Goal: Task Accomplishment & Management: Use online tool/utility

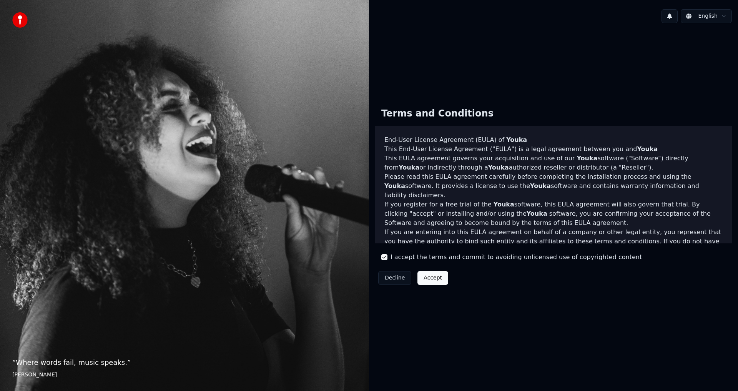
click at [417, 277] on button "Accept" at bounding box center [432, 278] width 31 height 14
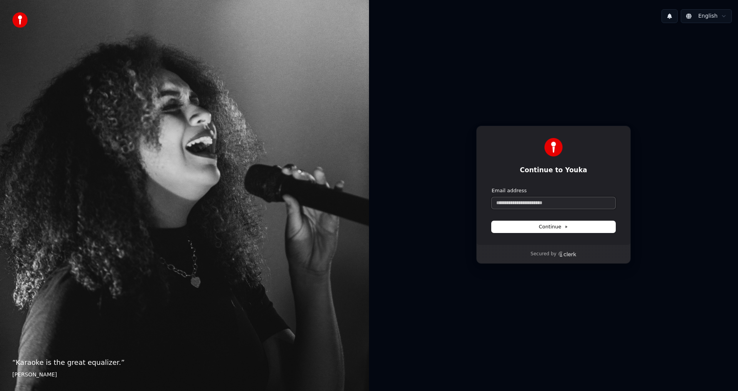
click at [533, 199] on input "Email address" at bounding box center [554, 203] width 124 height 12
click at [566, 227] on icon at bounding box center [567, 227] width 2 height 2
type input "**********"
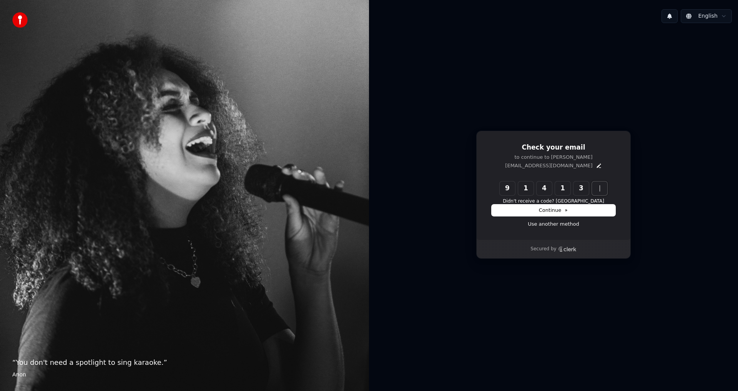
type input "******"
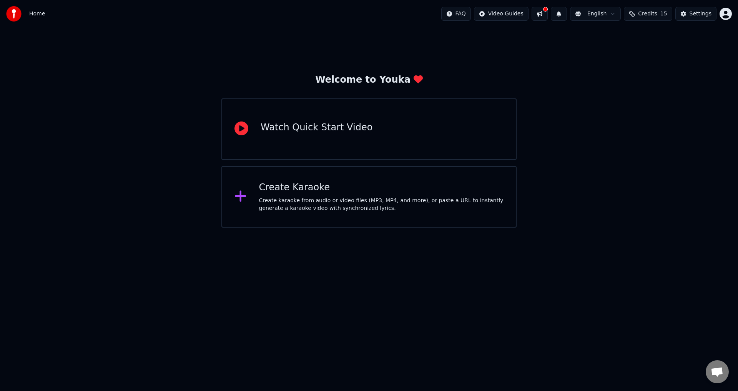
click at [543, 194] on div "Welcome to Youka Watch Quick Start Video Create Karaoke Create karaoke from aud…" at bounding box center [369, 128] width 738 height 200
click at [344, 202] on div "Create karaoke from audio or video files (MP3, MP4, and more), or paste a URL t…" at bounding box center [381, 204] width 245 height 15
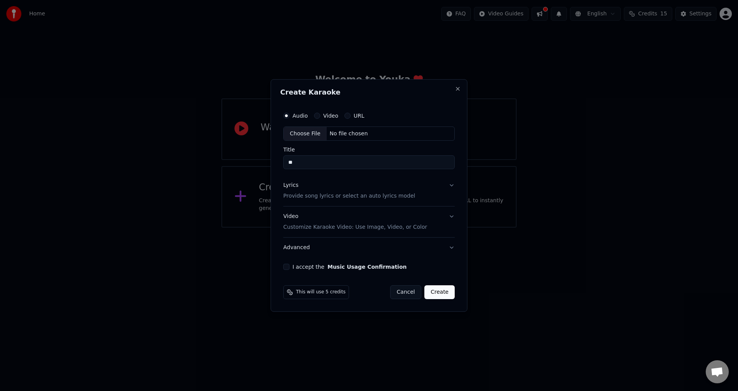
type input "**"
click at [317, 117] on button "Video" at bounding box center [317, 116] width 6 height 6
click at [317, 132] on div "Choose File" at bounding box center [305, 134] width 43 height 14
type input "**********"
click at [453, 187] on button "Lyrics Provide song lyrics or select an auto lyrics model" at bounding box center [369, 191] width 174 height 31
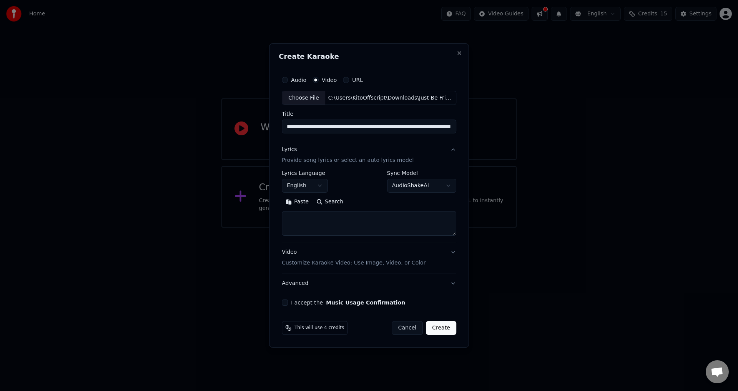
click at [322, 189] on button "English" at bounding box center [305, 186] width 46 height 14
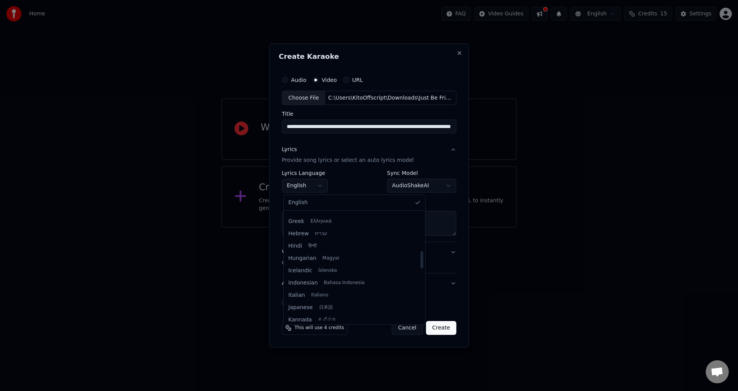
scroll to position [269, 0]
select select "**"
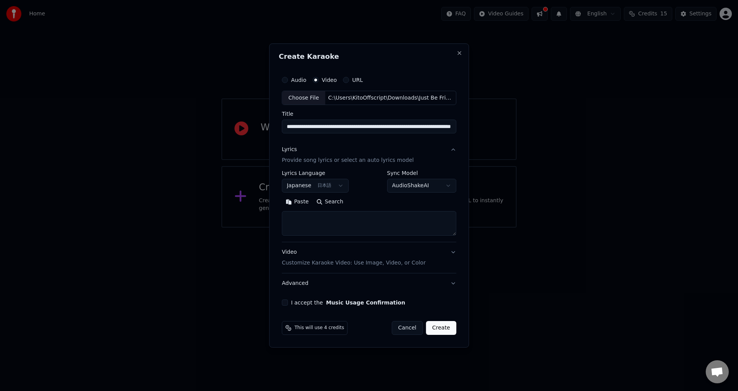
click at [413, 189] on body "**********" at bounding box center [369, 114] width 738 height 228
select select "**********"
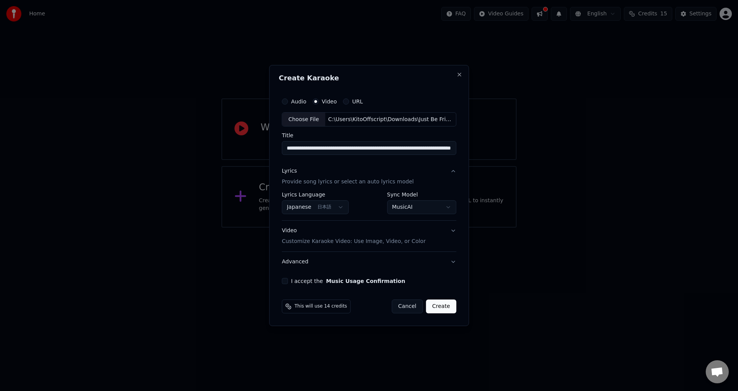
click at [397, 244] on p "Customize Karaoke Video: Use Image, Video, or Color" at bounding box center [354, 241] width 144 height 8
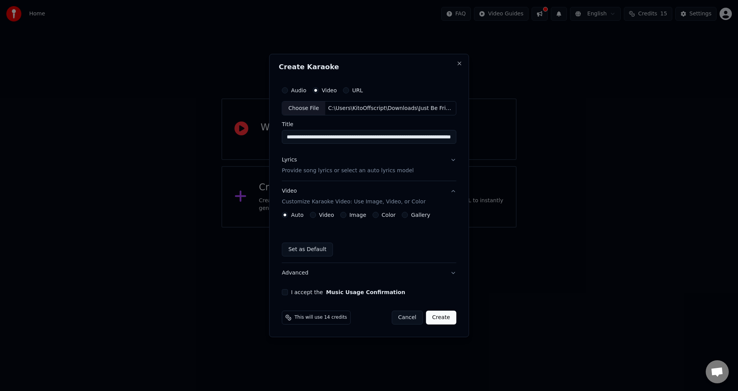
click at [317, 216] on div "Video" at bounding box center [322, 215] width 24 height 6
click at [311, 214] on button "Video" at bounding box center [313, 215] width 6 height 6
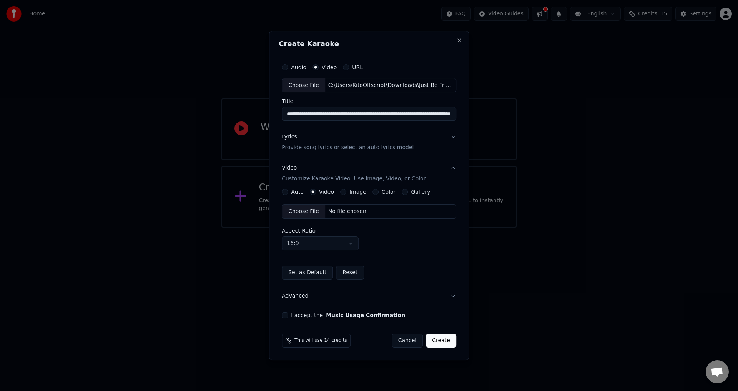
click at [311, 213] on div "Choose File" at bounding box center [303, 211] width 43 height 14
click at [287, 317] on button "I accept the Music Usage Confirmation" at bounding box center [285, 315] width 6 height 6
click at [452, 138] on button "Lyrics Provide song lyrics or select an auto lyrics model" at bounding box center [369, 142] width 174 height 31
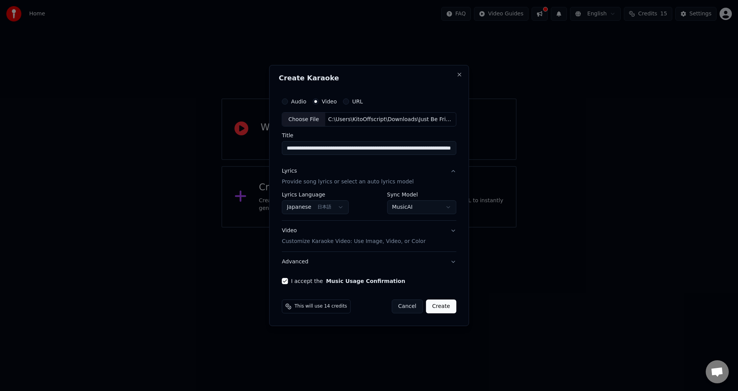
click at [438, 210] on body "**********" at bounding box center [369, 114] width 738 height 228
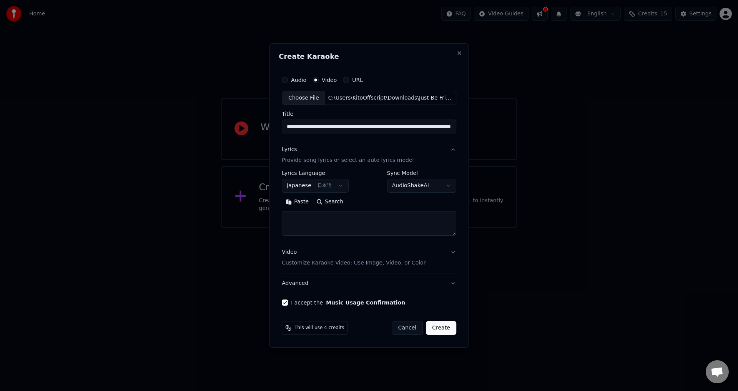
click at [422, 188] on button "AudioShakeAI" at bounding box center [421, 186] width 69 height 14
select select "**********"
click at [301, 203] on button "Paste" at bounding box center [297, 202] width 31 height 12
type textarea "**********"
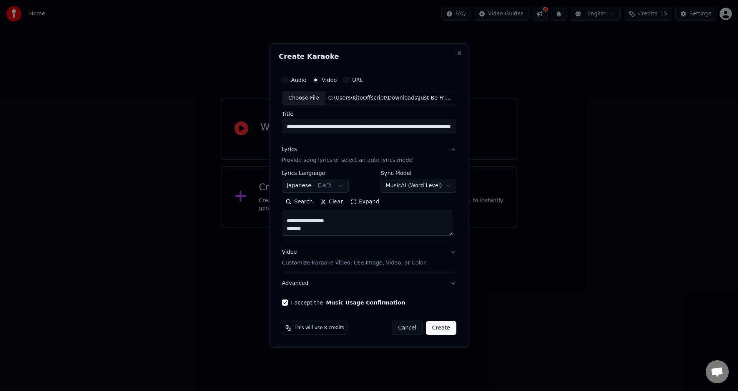
click at [437, 331] on button "Create" at bounding box center [441, 328] width 30 height 14
select select "**"
type textarea "**********"
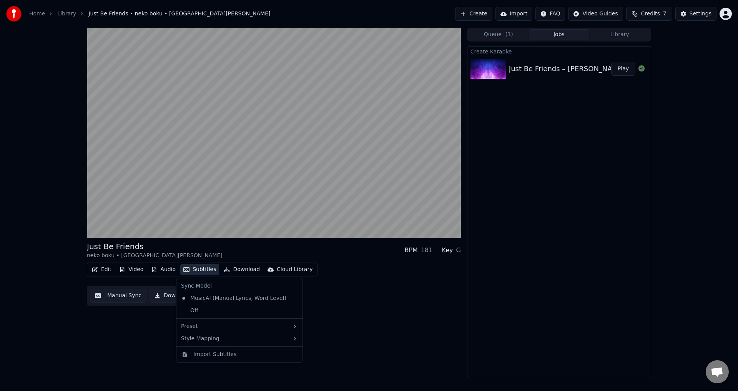
click at [190, 270] on button "Subtitles" at bounding box center [199, 269] width 39 height 11
click at [206, 309] on div "Off" at bounding box center [239, 310] width 123 height 12
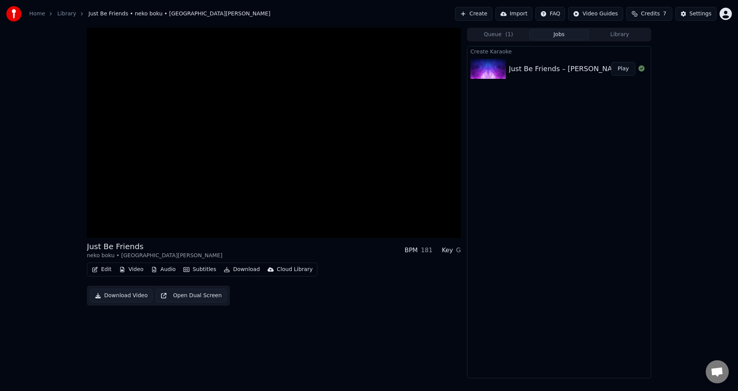
click at [198, 268] on button "Subtitles" at bounding box center [199, 269] width 39 height 11
click at [337, 299] on div "Just Be Friends neko boku • Gaiyu • brianjcb BPM 181 Key G Edit Video Audio Sub…" at bounding box center [274, 203] width 374 height 350
click at [87, 223] on span at bounding box center [89, 221] width 5 height 5
click at [189, 271] on button "Subtitles" at bounding box center [199, 269] width 39 height 11
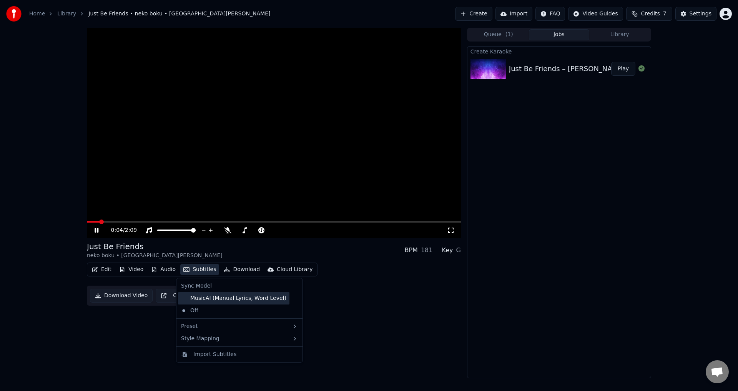
click at [254, 296] on div "MusicAI (Manual Lyrics, Word Level)" at bounding box center [233, 298] width 111 height 12
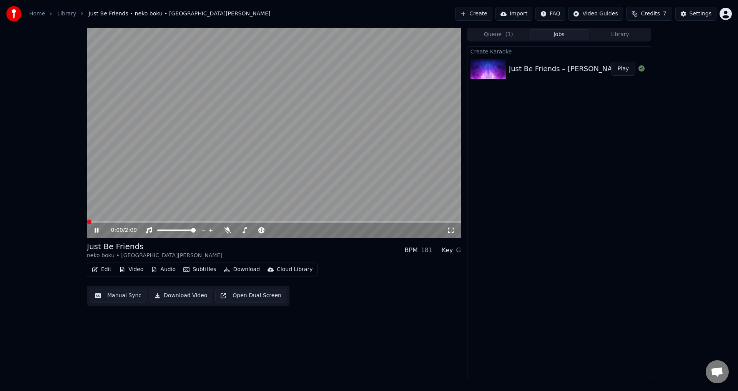
click at [87, 223] on span at bounding box center [89, 221] width 5 height 5
click at [94, 231] on icon at bounding box center [102, 230] width 18 height 6
click at [455, 250] on div "Key G" at bounding box center [451, 250] width 19 height 9
click at [129, 294] on button "Manual Sync" at bounding box center [118, 296] width 56 height 14
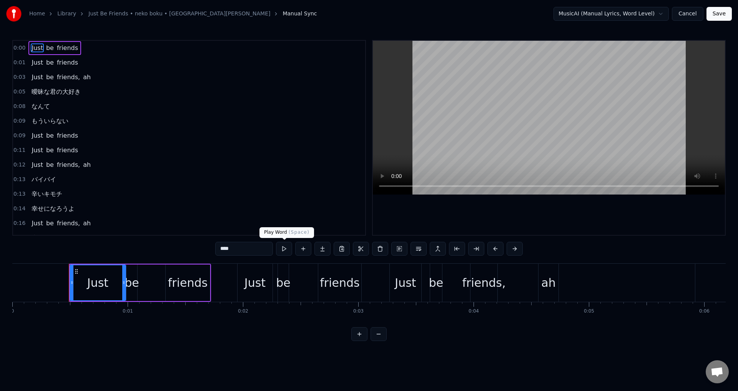
click at [280, 251] on button at bounding box center [284, 249] width 16 height 14
click at [149, 288] on div "Just be friends" at bounding box center [140, 283] width 142 height 38
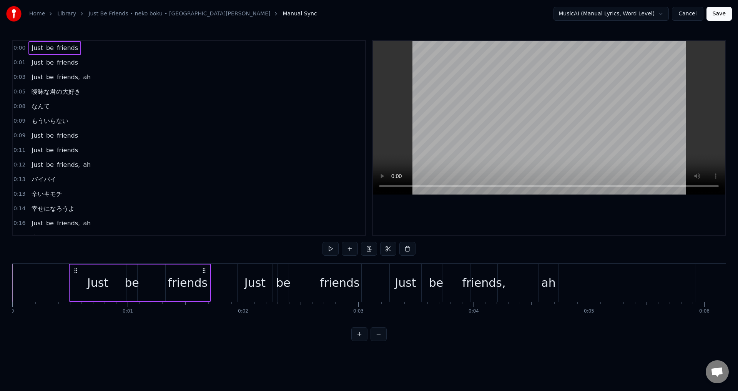
click at [116, 282] on div "Just" at bounding box center [98, 282] width 56 height 37
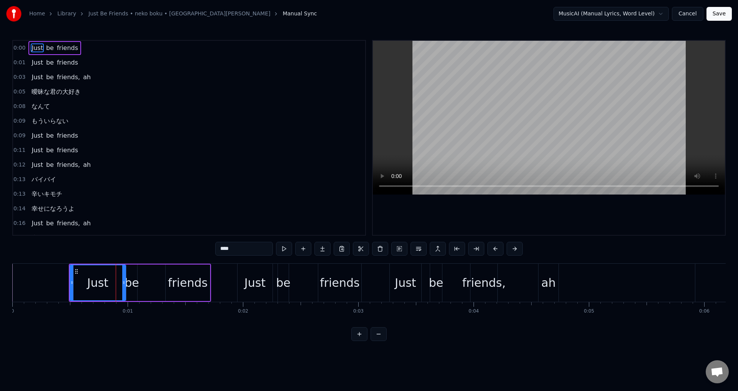
click at [128, 284] on div "be" at bounding box center [132, 282] width 15 height 17
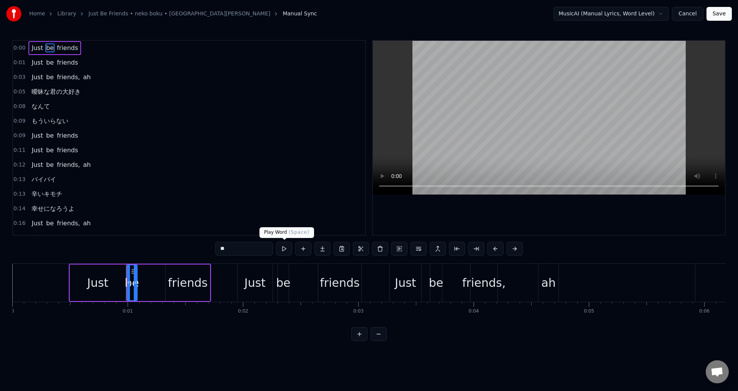
click at [286, 252] on button at bounding box center [284, 249] width 16 height 14
click at [189, 282] on div "friends" at bounding box center [188, 282] width 40 height 17
type input "*******"
click at [280, 251] on button at bounding box center [284, 249] width 16 height 14
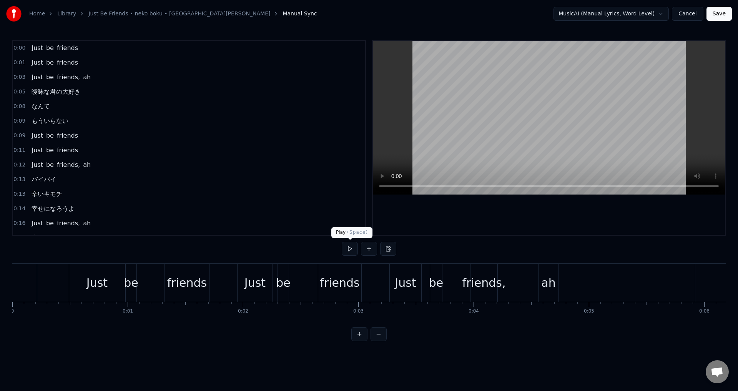
click at [348, 250] on button at bounding box center [350, 249] width 16 height 14
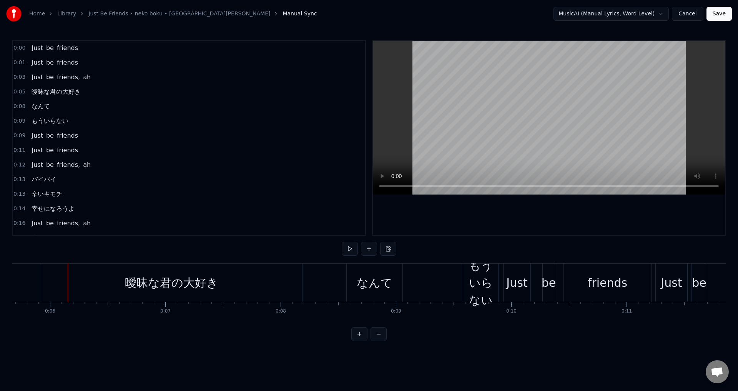
scroll to position [0, 671]
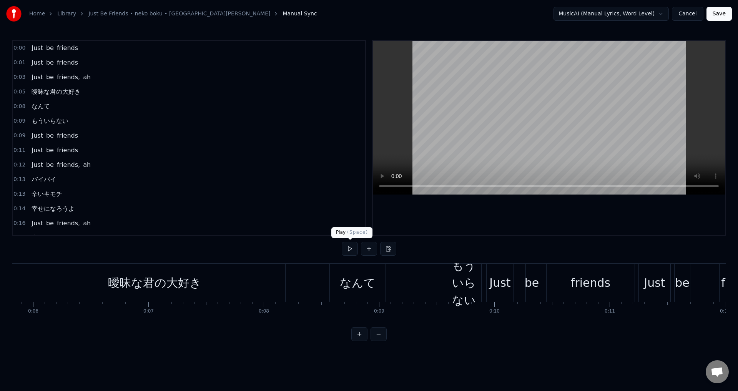
click at [353, 248] on button at bounding box center [350, 249] width 16 height 14
click at [351, 248] on button at bounding box center [350, 249] width 16 height 14
click at [473, 278] on div "もういらない" at bounding box center [463, 283] width 35 height 52
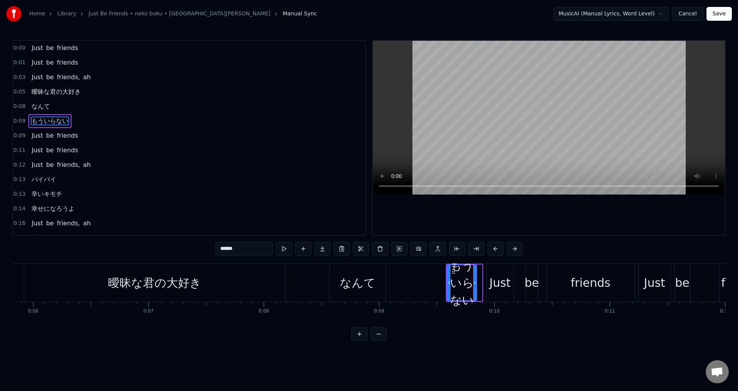
drag, startPoint x: 479, startPoint y: 279, endPoint x: 474, endPoint y: 285, distance: 8.5
click at [474, 285] on div at bounding box center [474, 282] width 3 height 35
click at [493, 291] on div "Just" at bounding box center [499, 282] width 21 height 17
type input "****"
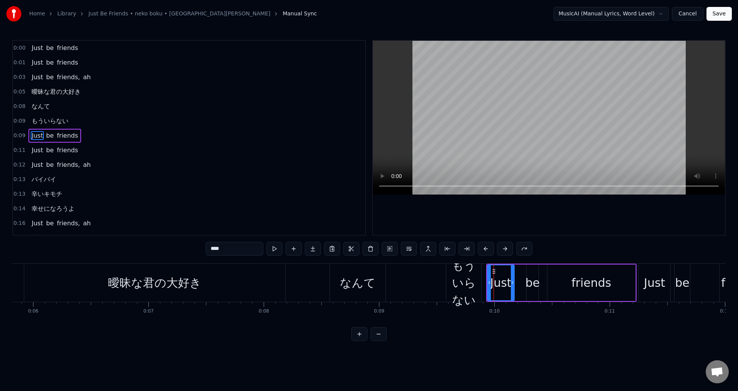
click at [20, 121] on span "0:09" at bounding box center [19, 121] width 12 height 8
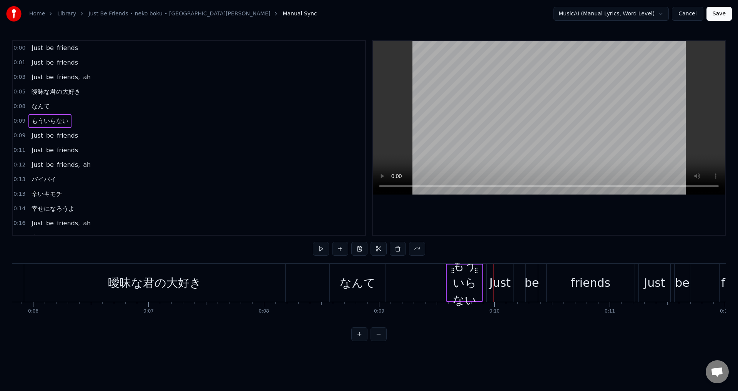
click at [22, 123] on span "0:09" at bounding box center [19, 121] width 12 height 8
click at [477, 270] on circle at bounding box center [477, 270] width 0 height 0
click at [361, 341] on button at bounding box center [359, 334] width 16 height 14
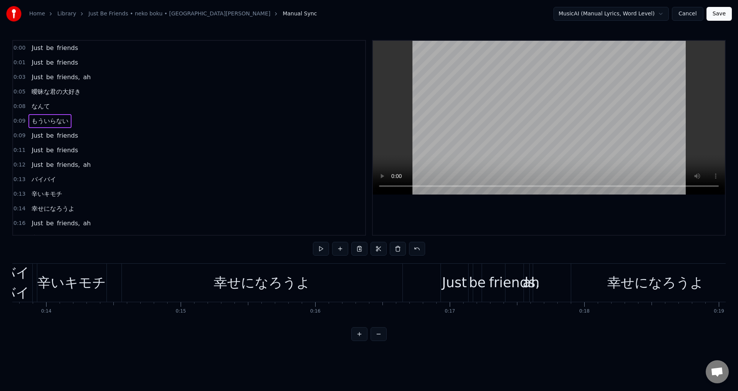
scroll to position [0, 1231]
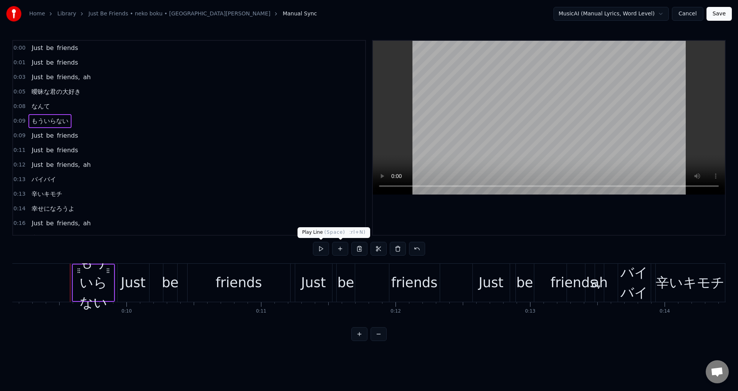
click at [320, 250] on button at bounding box center [321, 249] width 16 height 14
drag, startPoint x: 112, startPoint y: 284, endPoint x: 104, endPoint y: 282, distance: 8.2
click at [104, 282] on div "もういらない" at bounding box center [93, 282] width 41 height 61
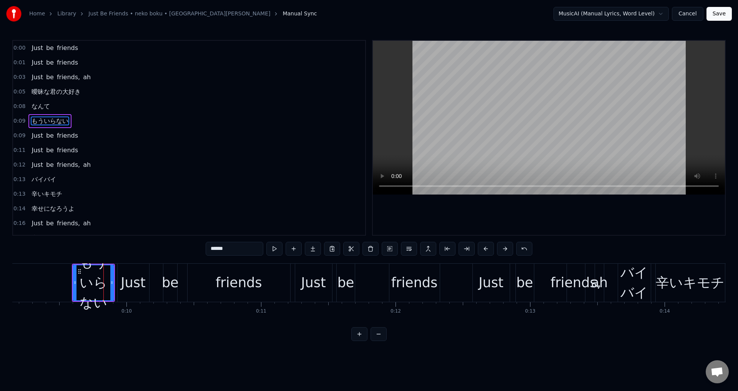
click at [104, 282] on div "もういらない" at bounding box center [93, 282] width 40 height 61
drag, startPoint x: 111, startPoint y: 283, endPoint x: 149, endPoint y: 284, distance: 37.7
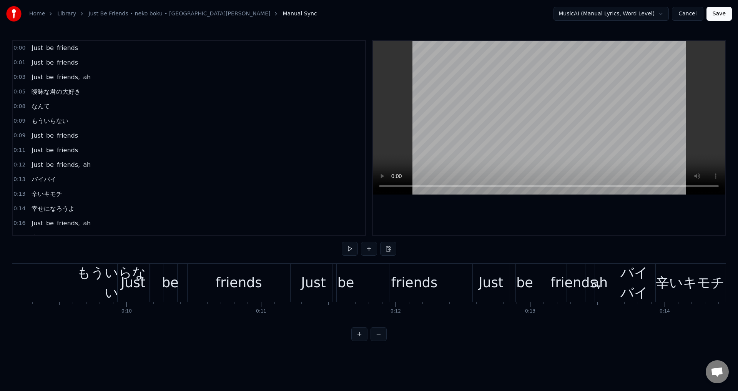
drag, startPoint x: 135, startPoint y: 291, endPoint x: 146, endPoint y: 292, distance: 11.6
click at [146, 292] on div "Just" at bounding box center [134, 283] width 32 height 38
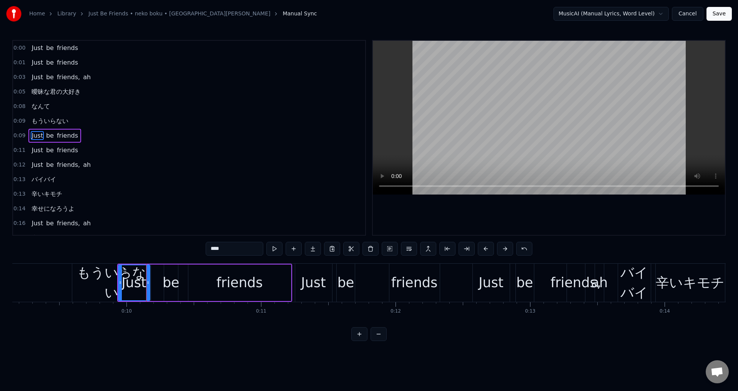
click at [159, 287] on div "Just be friends" at bounding box center [204, 283] width 175 height 38
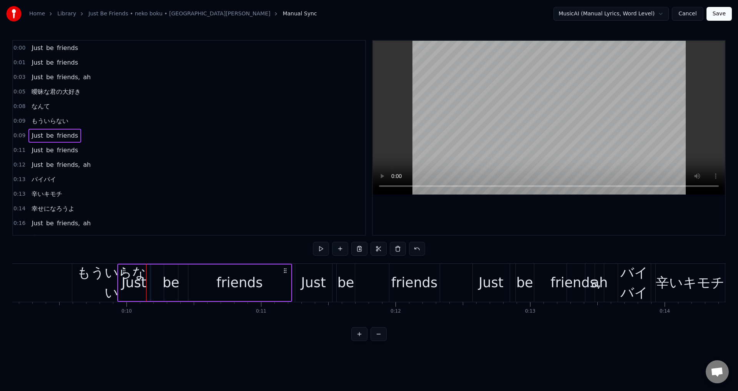
click at [65, 135] on span "friends" at bounding box center [67, 135] width 23 height 9
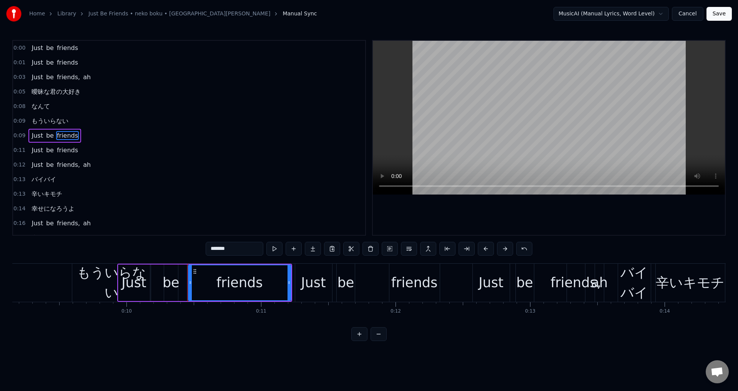
click at [34, 136] on span "Just" at bounding box center [37, 135] width 13 height 9
type input "****"
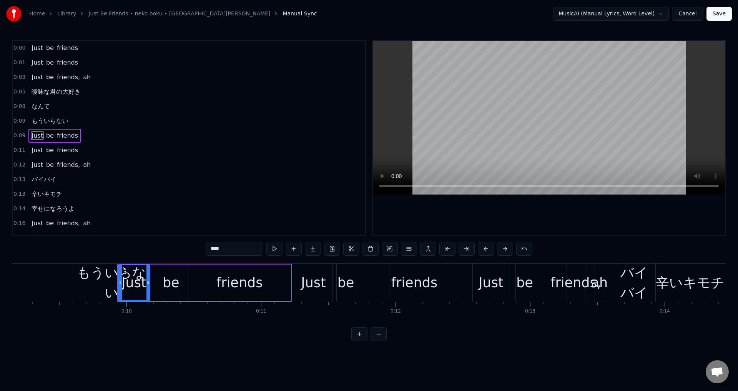
drag, startPoint x: 138, startPoint y: 285, endPoint x: 134, endPoint y: 292, distance: 8.8
click at [134, 292] on div "Just" at bounding box center [133, 282] width 25 height 20
click at [115, 282] on div "もういらない" at bounding box center [93, 283] width 43 height 38
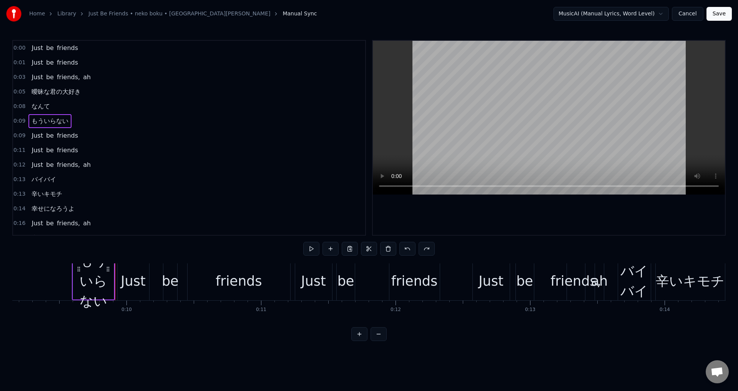
scroll to position [2, 1231]
click at [123, 276] on div "Just" at bounding box center [133, 281] width 25 height 20
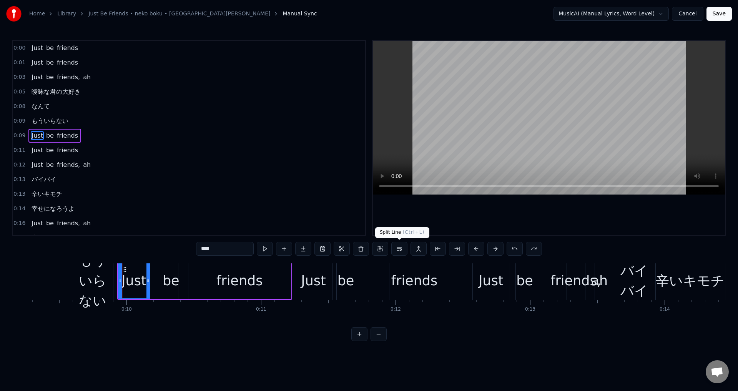
click at [403, 253] on button at bounding box center [399, 249] width 16 height 14
drag, startPoint x: 227, startPoint y: 286, endPoint x: 229, endPoint y: 326, distance: 40.4
click at [229, 321] on div "Just be friends Just be friends Just be friends, ah 曖昧な君の大好き なんて もういらない Just be…" at bounding box center [368, 292] width 713 height 58
click at [374, 341] on button at bounding box center [378, 334] width 16 height 14
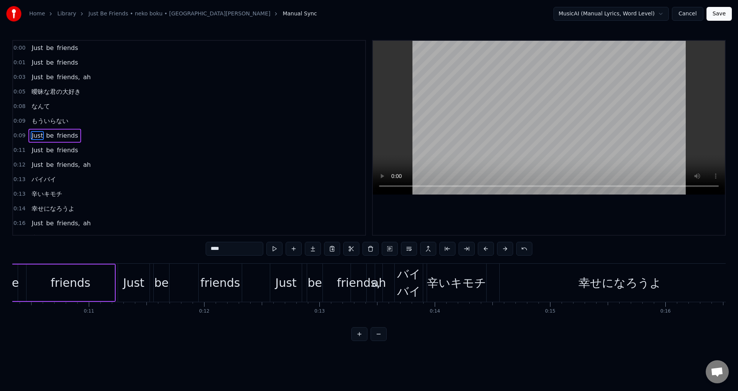
scroll to position [0, 1111]
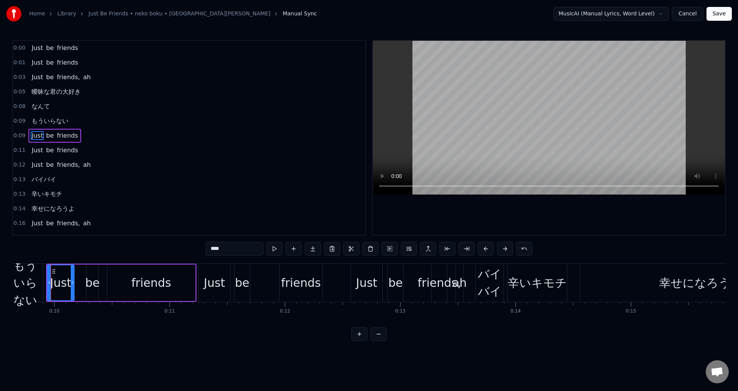
click at [21, 287] on div "もういらない" at bounding box center [25, 283] width 35 height 52
type input "******"
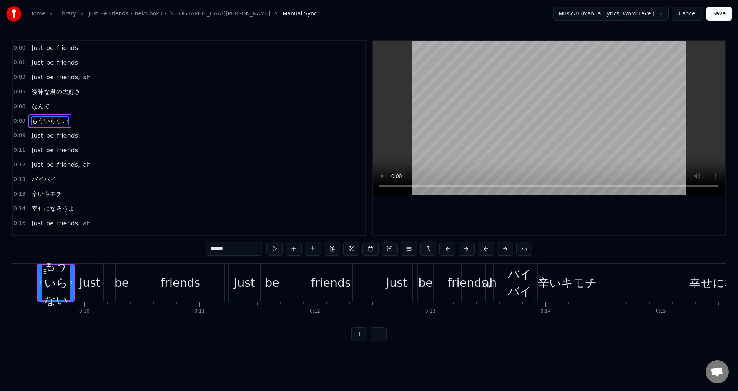
scroll to position [0, 786]
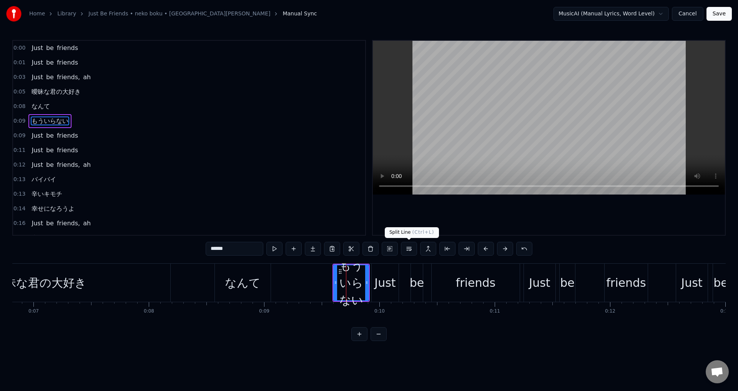
click at [407, 250] on button at bounding box center [409, 249] width 16 height 14
click at [467, 251] on button at bounding box center [466, 249] width 16 height 14
click at [379, 292] on div "Just" at bounding box center [385, 283] width 27 height 38
type input "****"
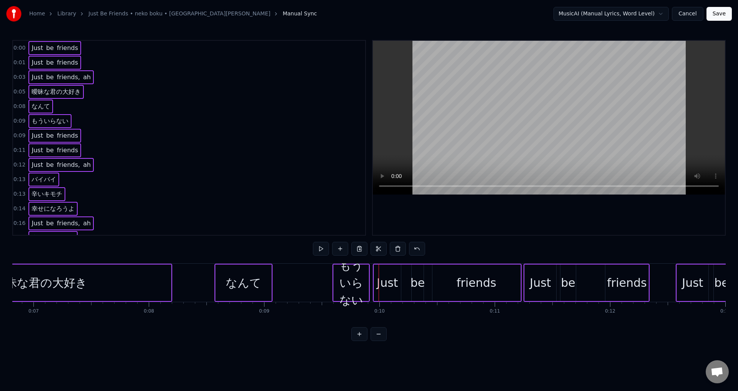
click at [251, 282] on div "なんて" at bounding box center [244, 282] width 36 height 17
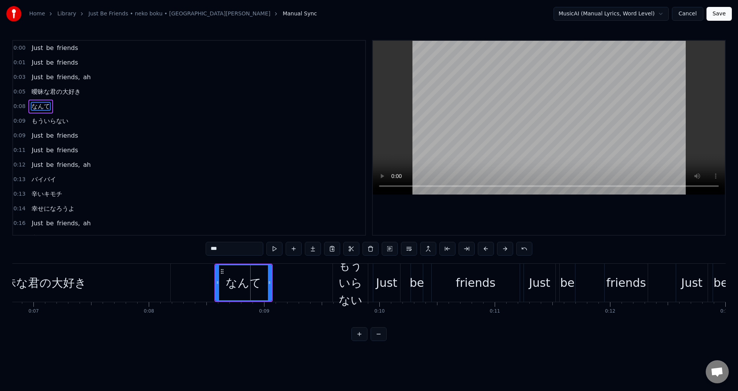
click at [355, 275] on div "もういらない" at bounding box center [350, 283] width 35 height 52
type input "******"
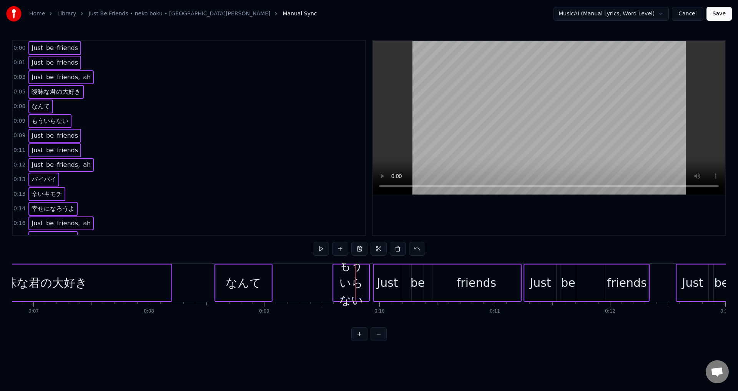
click at [245, 284] on div "なんて" at bounding box center [244, 282] width 36 height 17
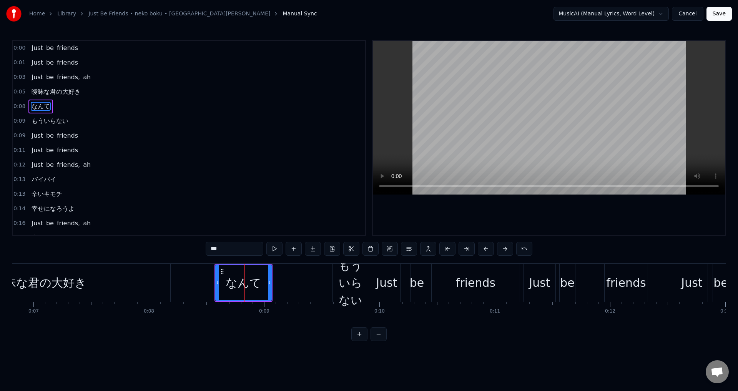
click at [148, 289] on div "曖昧な君の大好き" at bounding box center [39, 283] width 261 height 38
click at [254, 350] on html "Home Library Just Be Friends • neko boku • Gaiyu • brianjcb Manual Sync MusicAI…" at bounding box center [369, 176] width 738 height 353
type input "********"
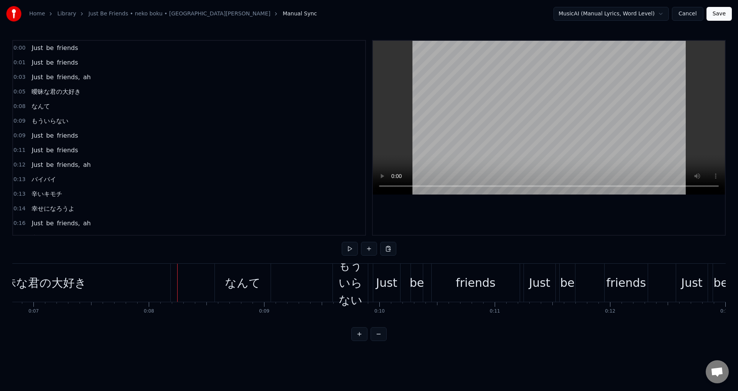
click at [63, 91] on span "曖昧な君の大好き" at bounding box center [56, 91] width 51 height 9
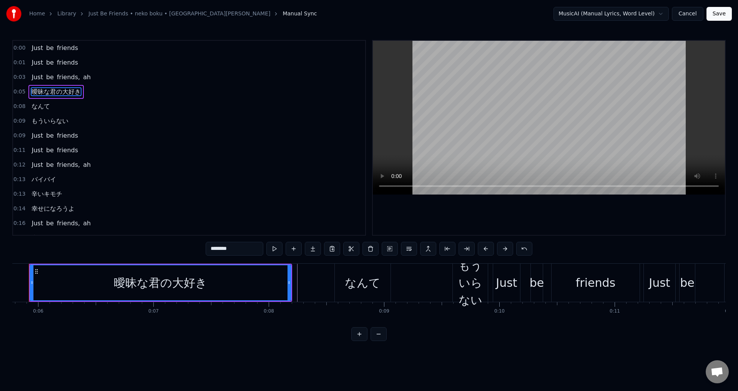
scroll to position [0, 644]
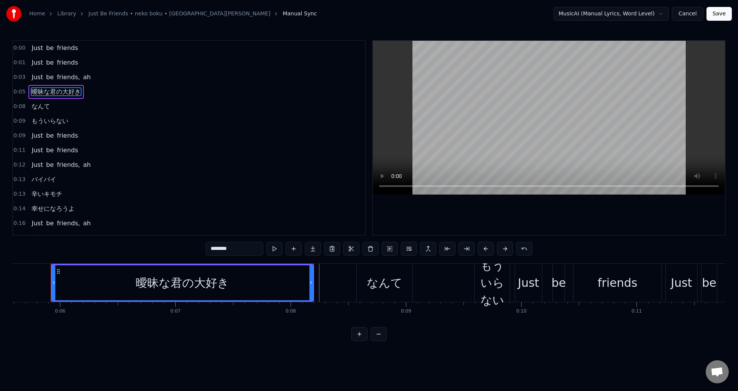
click at [282, 17] on span "Manual Sync" at bounding box center [299, 14] width 34 height 8
click at [48, 104] on span "なんて" at bounding box center [41, 106] width 20 height 9
type input "***"
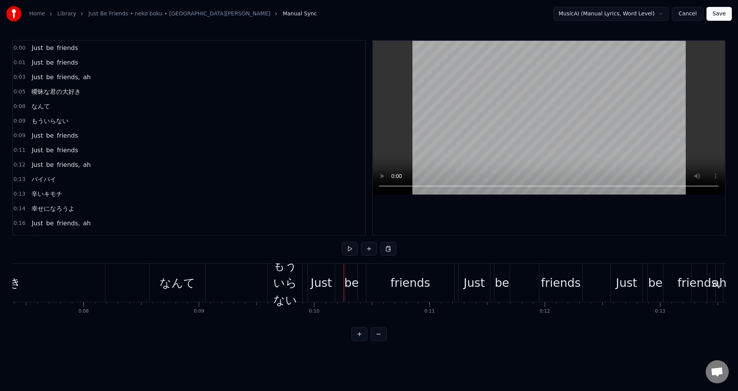
scroll to position [0, 884]
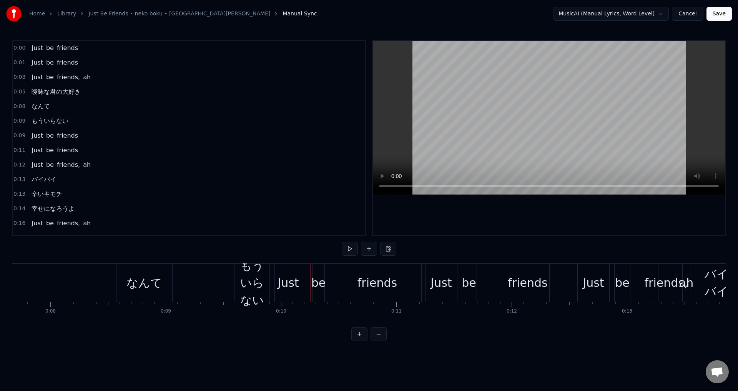
drag, startPoint x: 270, startPoint y: 257, endPoint x: 297, endPoint y: 291, distance: 42.9
click at [309, 304] on div "0:00 Just be friends 0:01 Just be friends 0:03 Just be friends, ah 0:05 曖昧な君の大好…" at bounding box center [368, 190] width 713 height 301
click at [287, 286] on div "Just" at bounding box center [287, 282] width 21 height 17
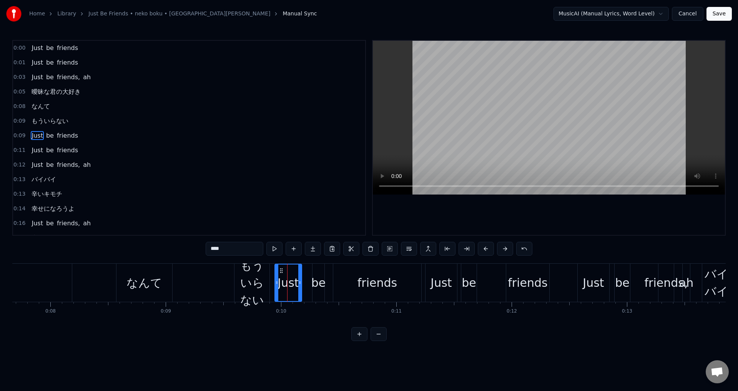
click at [317, 287] on div "be" at bounding box center [318, 282] width 15 height 17
click at [349, 288] on div "friends" at bounding box center [377, 283] width 88 height 38
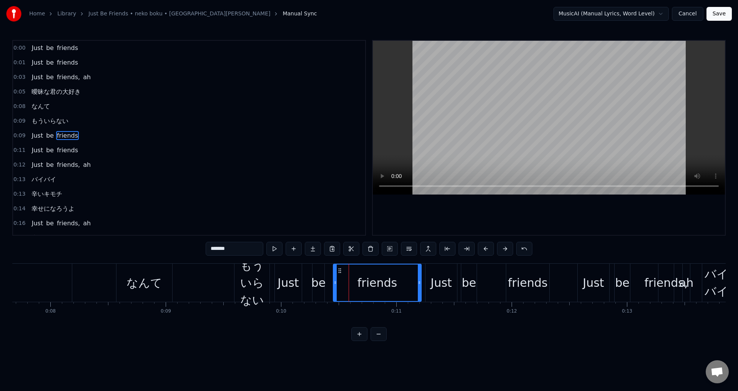
click at [262, 287] on div "もういらない" at bounding box center [251, 283] width 35 height 52
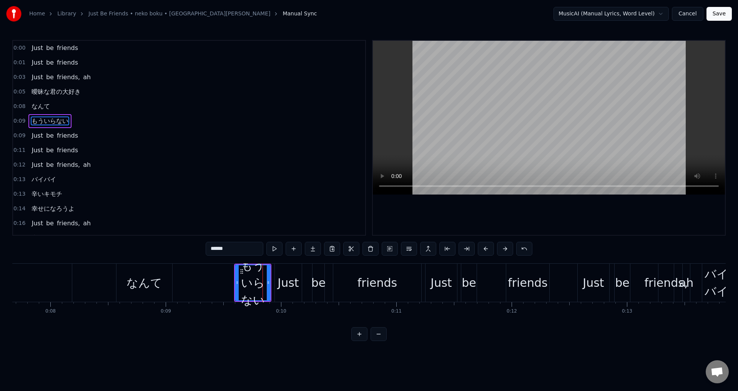
click at [35, 140] on span "Just" at bounding box center [37, 135] width 13 height 9
click at [47, 138] on span "be" at bounding box center [49, 135] width 9 height 9
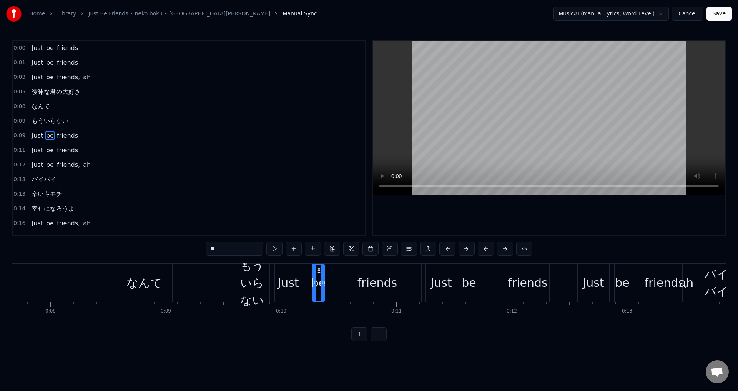
click at [60, 138] on span "friends" at bounding box center [67, 135] width 23 height 9
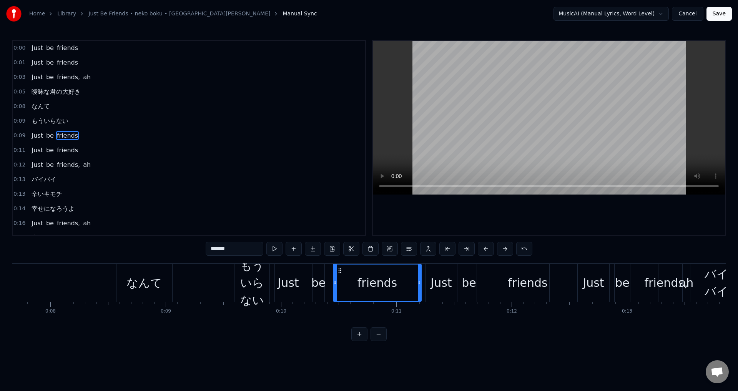
click at [33, 123] on span "もういらない" at bounding box center [50, 120] width 38 height 9
type input "******"
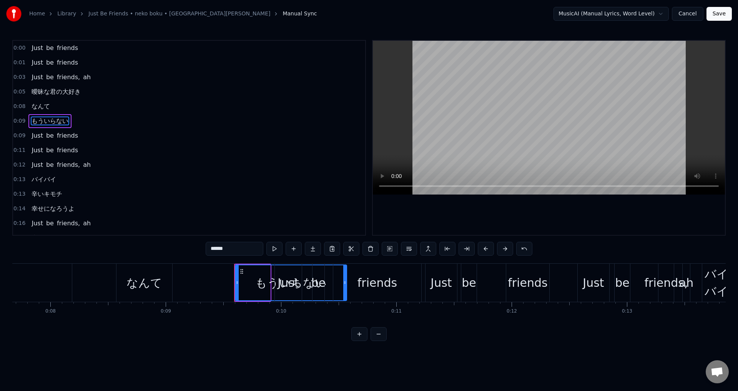
drag, startPoint x: 269, startPoint y: 286, endPoint x: 345, endPoint y: 287, distance: 76.5
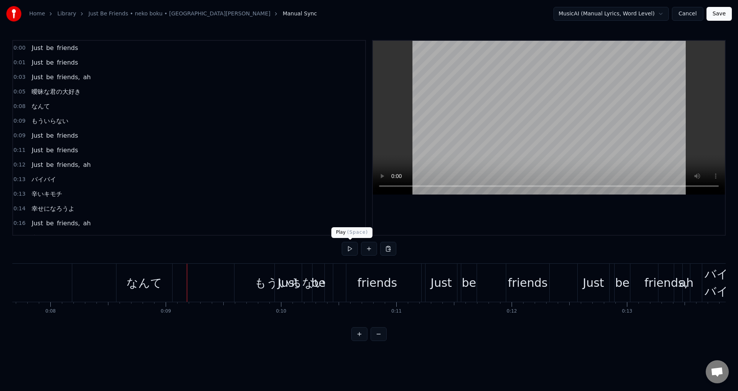
click at [350, 247] on button at bounding box center [350, 249] width 16 height 14
drag, startPoint x: 295, startPoint y: 291, endPoint x: 322, endPoint y: 291, distance: 27.3
click at [322, 291] on div "Just be friends" at bounding box center [348, 283] width 149 height 38
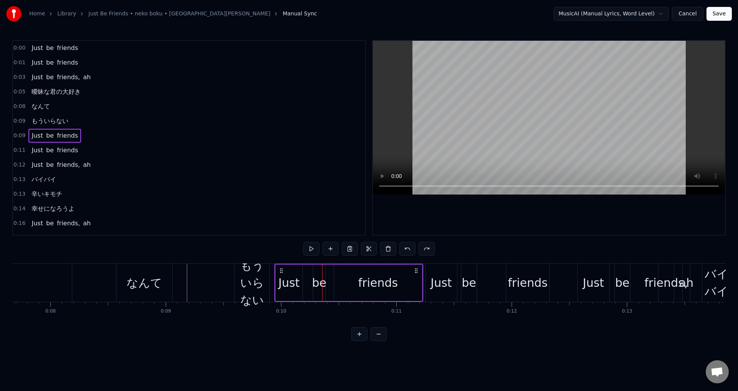
click at [650, 17] on html "Home Library Just Be Friends • neko boku • Gaiyu • brianjcb Manual Sync MusicAI…" at bounding box center [369, 176] width 738 height 353
click at [688, 15] on button "Cancel" at bounding box center [687, 14] width 31 height 14
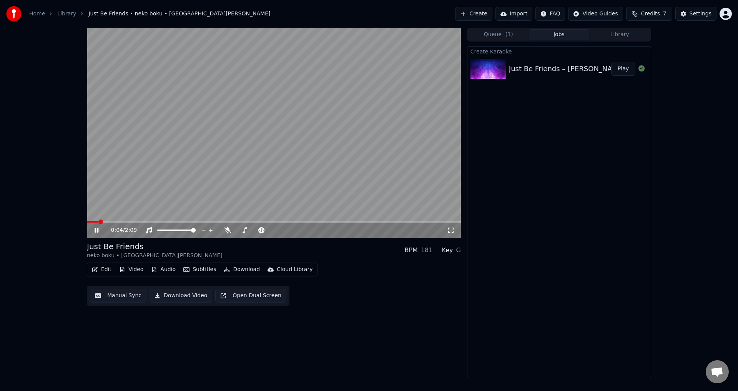
click at [51, 47] on div "0:04 / 2:09 Just Be Friends neko boku • Gaiyu • brianjcb BPM 181 Key G Edit Vid…" at bounding box center [369, 203] width 738 height 350
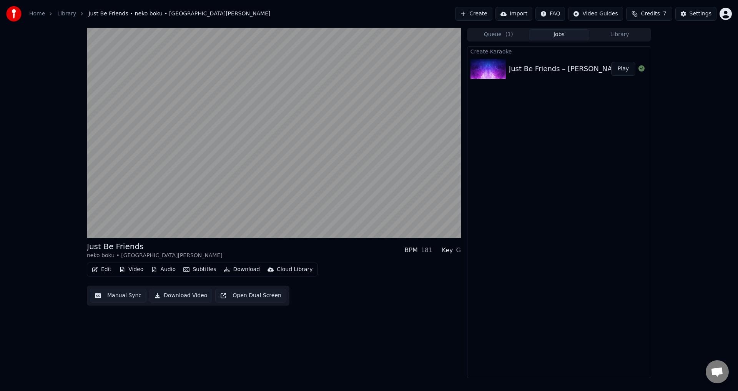
click at [102, 267] on button "Edit" at bounding box center [102, 269] width 26 height 11
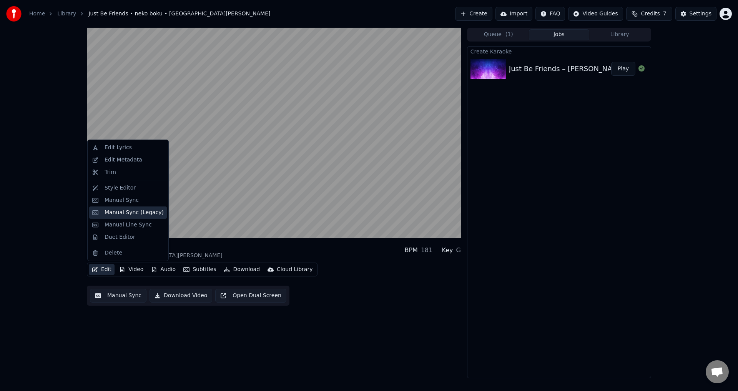
click at [125, 214] on div "Manual Sync (Legacy)" at bounding box center [134, 213] width 59 height 8
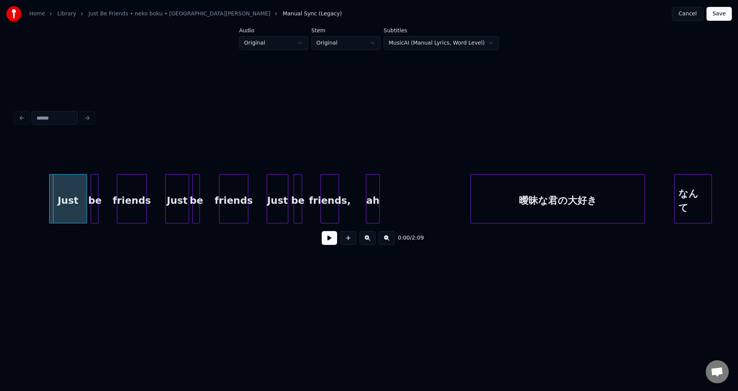
click at [62, 208] on div "Just" at bounding box center [68, 200] width 37 height 52
click at [325, 243] on button at bounding box center [329, 238] width 15 height 14
click at [330, 243] on button at bounding box center [329, 238] width 15 height 14
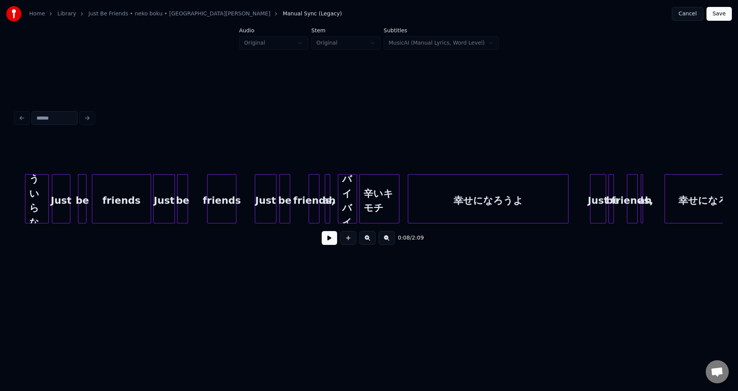
scroll to position [0, 562]
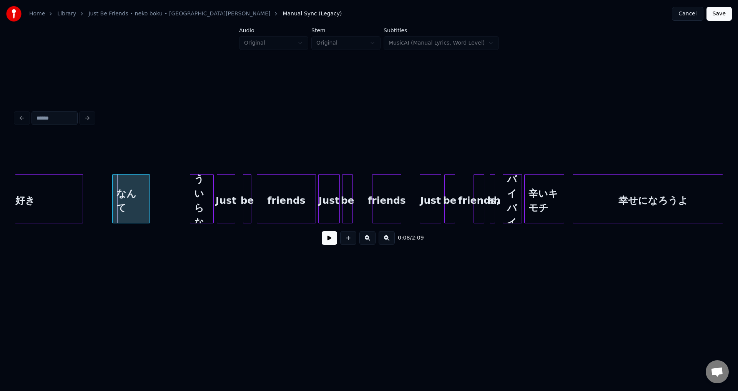
click at [333, 245] on button at bounding box center [329, 238] width 15 height 14
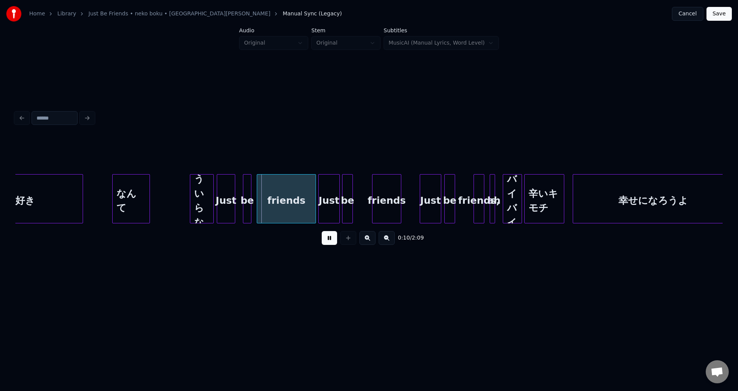
click at [333, 245] on button at bounding box center [329, 238] width 15 height 14
drag, startPoint x: 232, startPoint y: 158, endPoint x: 234, endPoint y: 179, distance: 21.2
click at [237, 176] on div "0:10 / 2:09" at bounding box center [368, 194] width 707 height 117
click at [229, 186] on div "Just" at bounding box center [226, 200] width 18 height 52
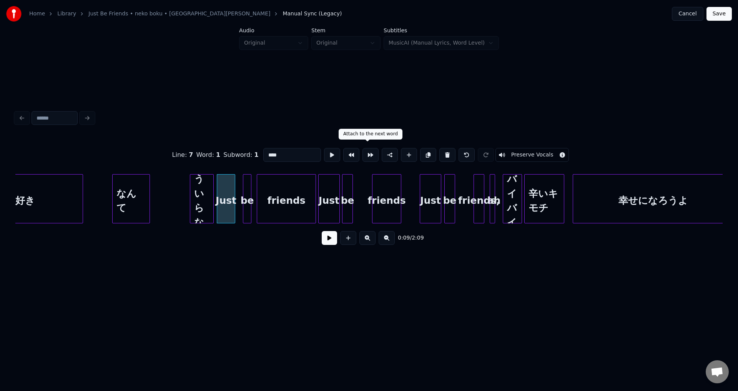
click at [369, 154] on button at bounding box center [370, 155] width 16 height 14
click at [246, 198] on div "be" at bounding box center [247, 200] width 8 height 52
click at [364, 151] on button at bounding box center [370, 155] width 16 height 14
click at [234, 202] on div "Just" at bounding box center [229, 200] width 25 height 52
click at [233, 203] on div "Just" at bounding box center [228, 200] width 25 height 52
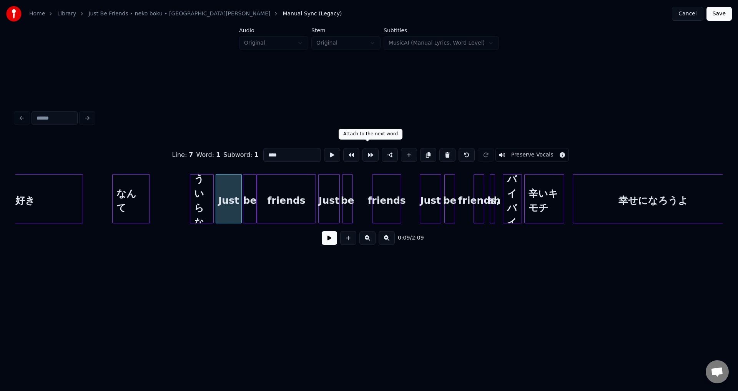
click at [369, 155] on button at bounding box center [370, 155] width 16 height 14
click at [327, 203] on div "Just" at bounding box center [329, 200] width 21 height 52
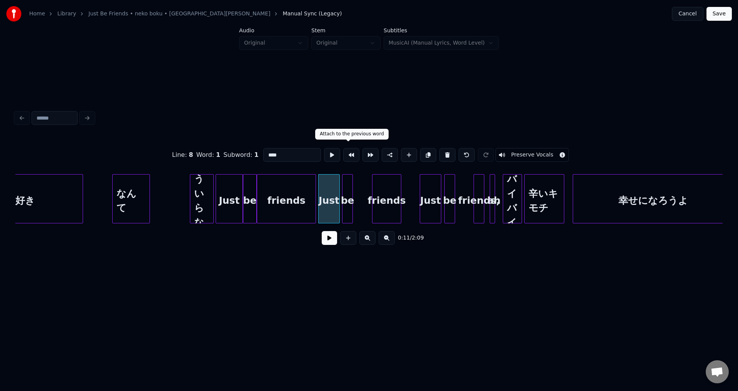
click at [351, 151] on button at bounding box center [351, 155] width 16 height 14
click at [233, 206] on div "Just" at bounding box center [229, 200] width 27 height 52
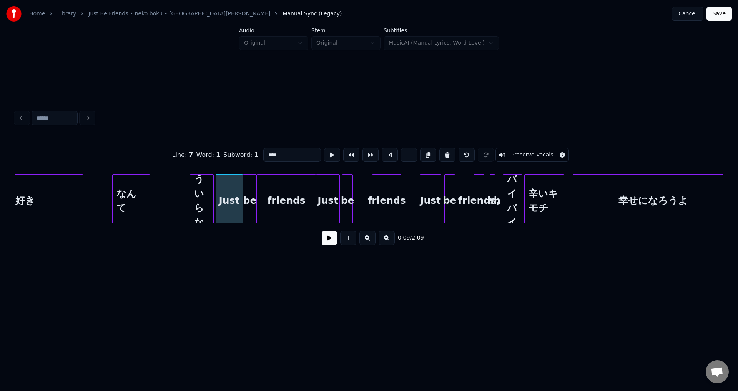
click at [269, 204] on div "friends" at bounding box center [286, 200] width 58 height 52
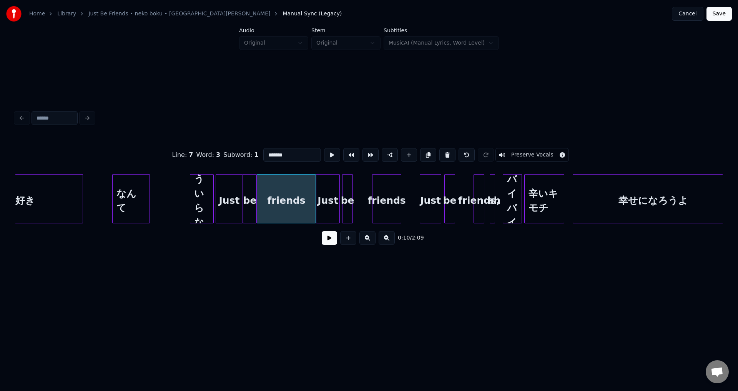
click at [232, 200] on div "Just" at bounding box center [229, 200] width 27 height 52
type input "****"
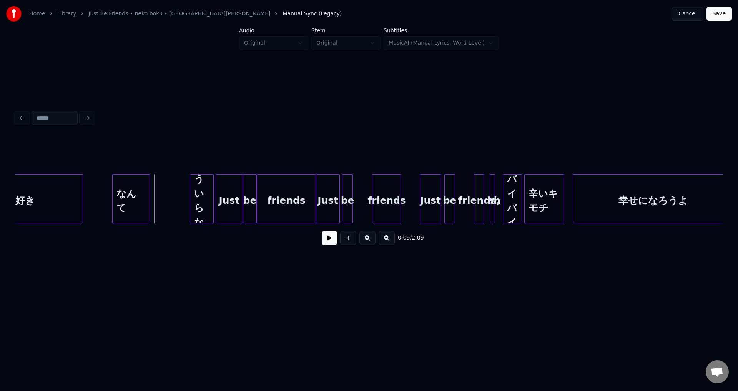
click at [327, 244] on button at bounding box center [329, 238] width 15 height 14
click at [230, 198] on div "Just" at bounding box center [229, 200] width 27 height 52
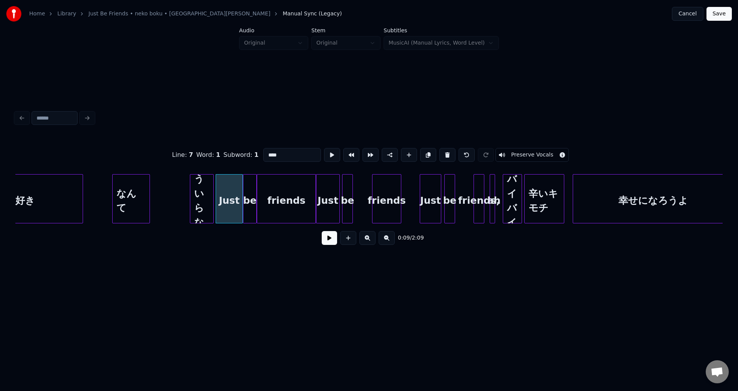
click at [249, 196] on div "be" at bounding box center [249, 200] width 13 height 52
click at [282, 198] on div "friends" at bounding box center [286, 200] width 58 height 52
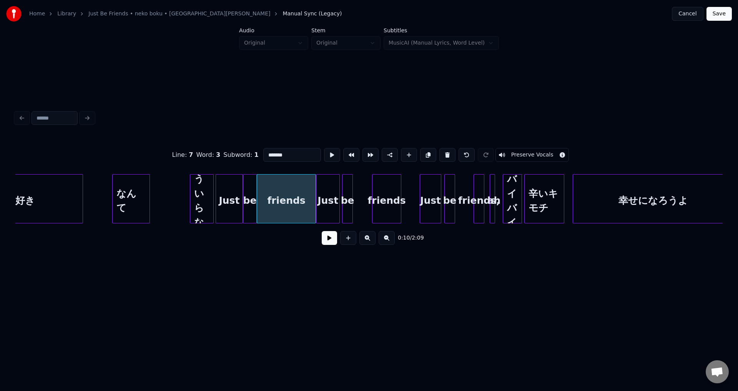
click at [329, 198] on div "Just" at bounding box center [327, 200] width 23 height 52
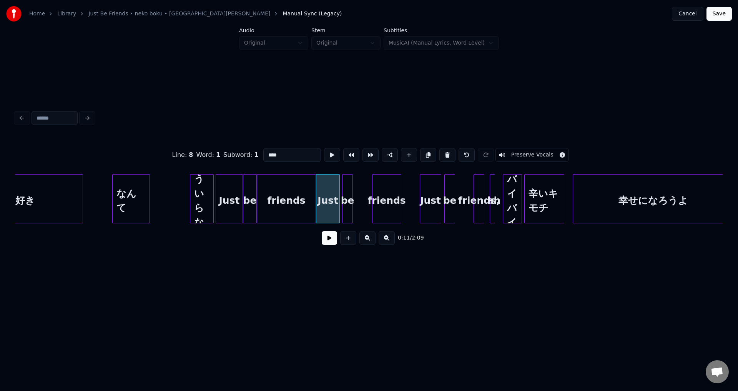
click at [348, 200] on div "be" at bounding box center [347, 200] width 10 height 52
type input "**"
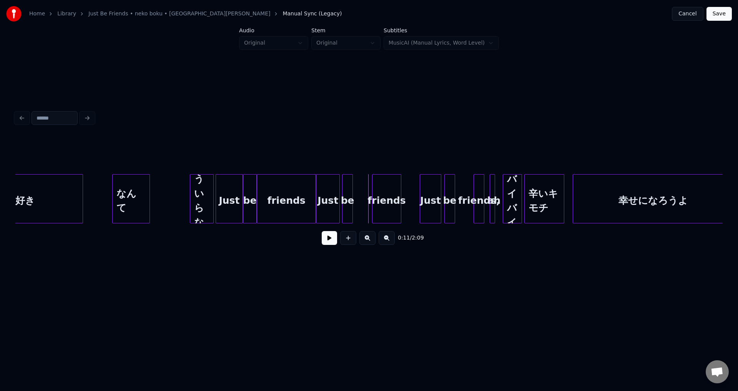
click at [326, 242] on button at bounding box center [329, 238] width 15 height 14
click at [325, 242] on button at bounding box center [329, 238] width 15 height 14
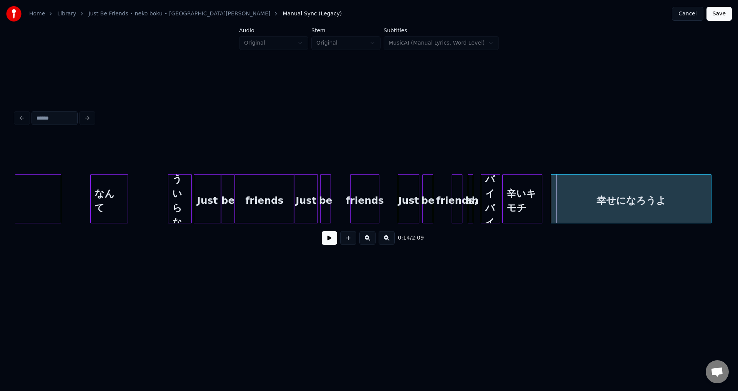
scroll to position [0, 595]
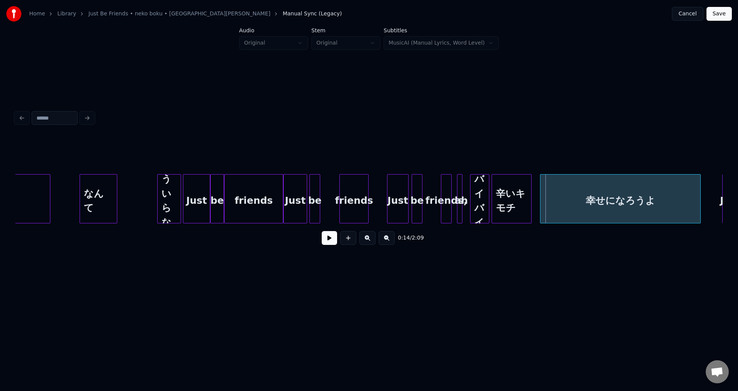
click at [689, 13] on button "Cancel" at bounding box center [687, 14] width 31 height 14
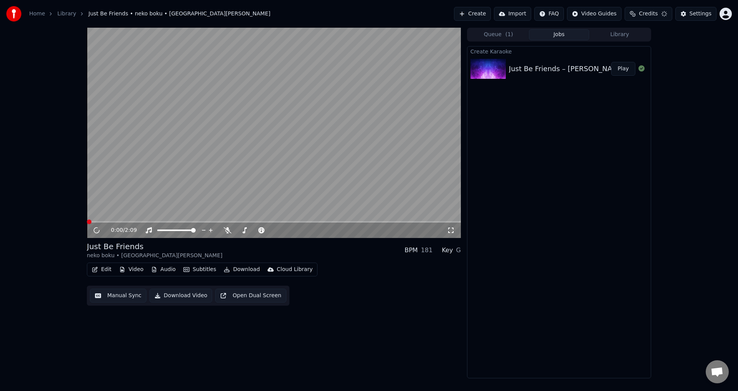
click at [479, 15] on button "Create" at bounding box center [472, 14] width 37 height 14
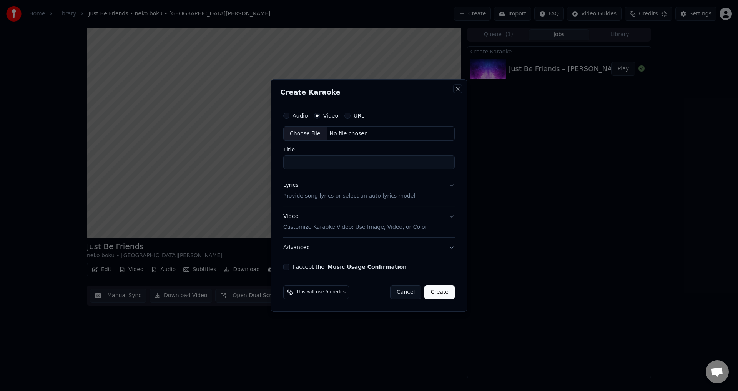
click at [457, 90] on button "Close" at bounding box center [458, 89] width 6 height 6
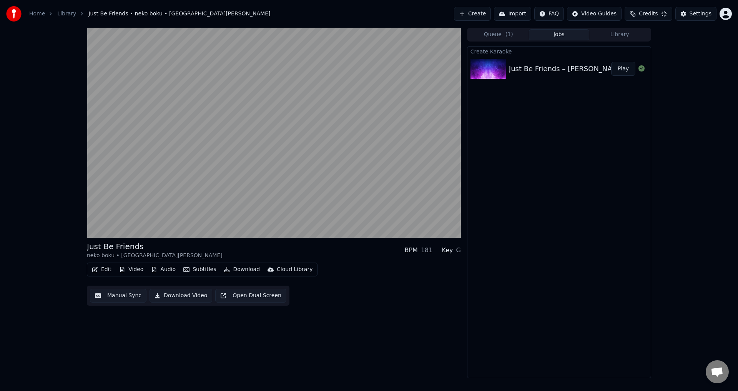
click at [658, 13] on span "Credits" at bounding box center [648, 14] width 19 height 8
click at [619, 53] on td "15" at bounding box center [608, 51] width 22 height 14
click at [660, 52] on td "30" at bounding box center [680, 51] width 52 height 14
click at [649, 52] on td "7" at bounding box center [636, 51] width 35 height 14
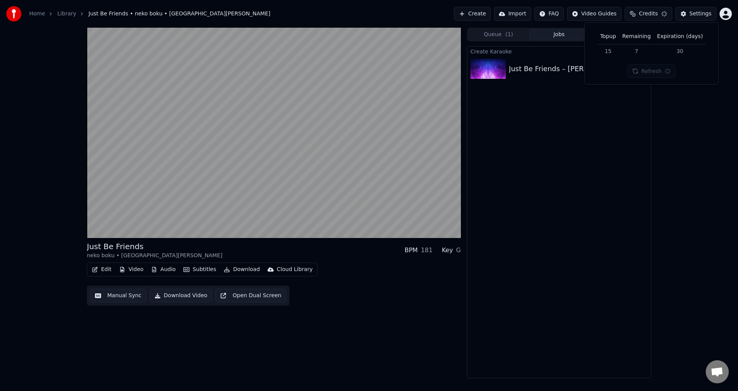
click at [649, 52] on td "7" at bounding box center [636, 51] width 35 height 14
click at [648, 70] on div "Refresh" at bounding box center [651, 71] width 49 height 14
click at [571, 159] on div "Create Karaoke Just Be Friends – neko boku, Gaiyu & brianjcb (Animated Music Vi…" at bounding box center [559, 212] width 184 height 332
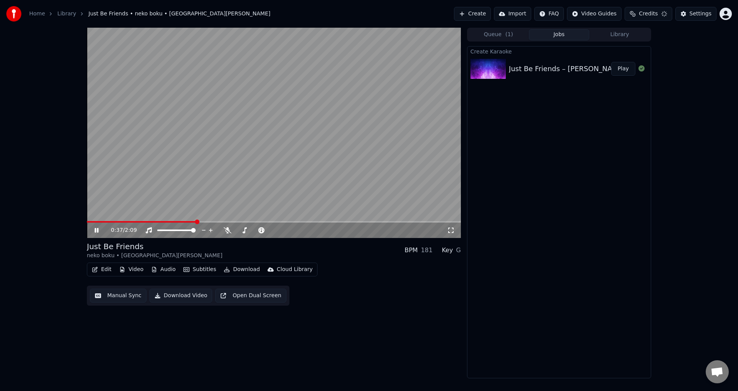
click at [193, 268] on button "Subtitles" at bounding box center [199, 269] width 39 height 11
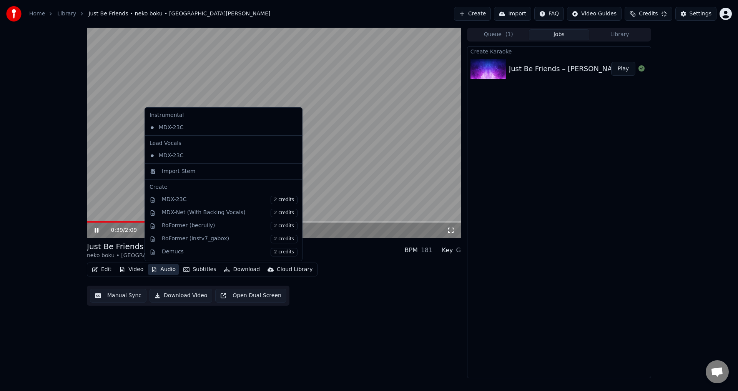
click at [153, 270] on icon "button" at bounding box center [154, 269] width 4 height 5
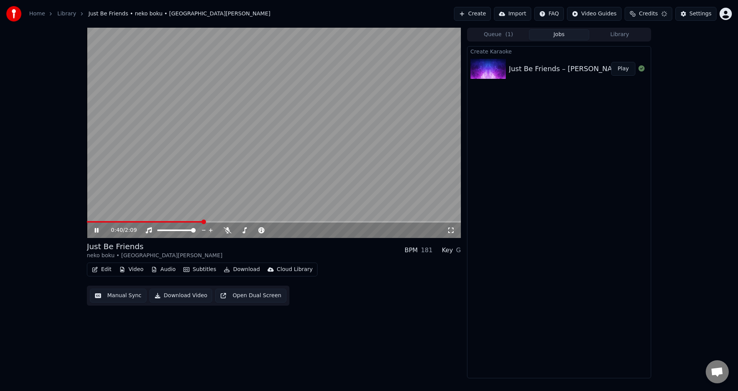
click at [153, 270] on icon "button" at bounding box center [154, 269] width 4 height 5
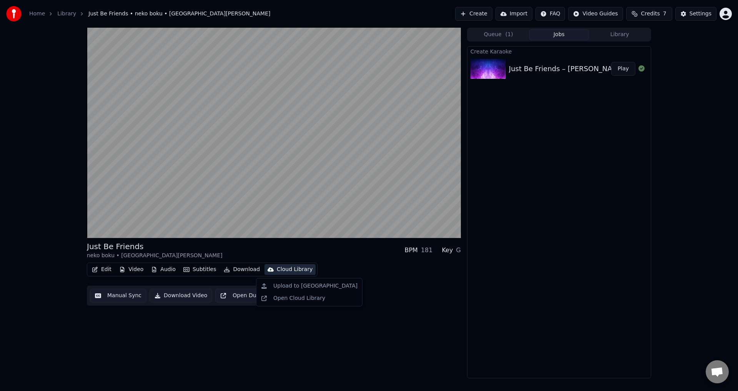
click at [302, 274] on button "Cloud Library" at bounding box center [289, 269] width 51 height 11
click at [304, 296] on div "Edit Video Audio Subtitles Download Cloud Library Manual Sync Download Video Op…" at bounding box center [274, 283] width 374 height 43
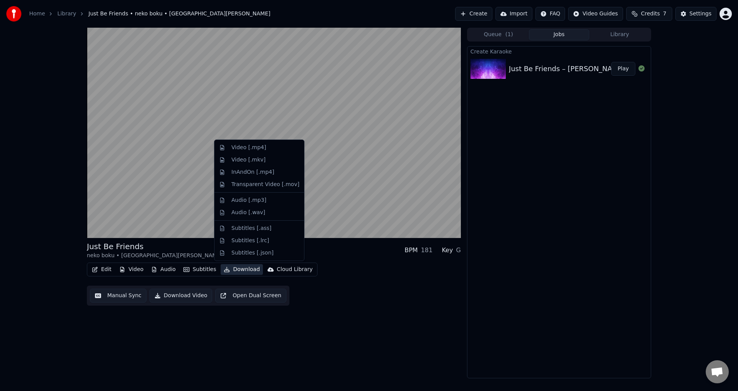
click at [231, 269] on button "Download" at bounding box center [242, 269] width 42 height 11
click at [249, 203] on div "Audio [.mp3]" at bounding box center [248, 200] width 35 height 8
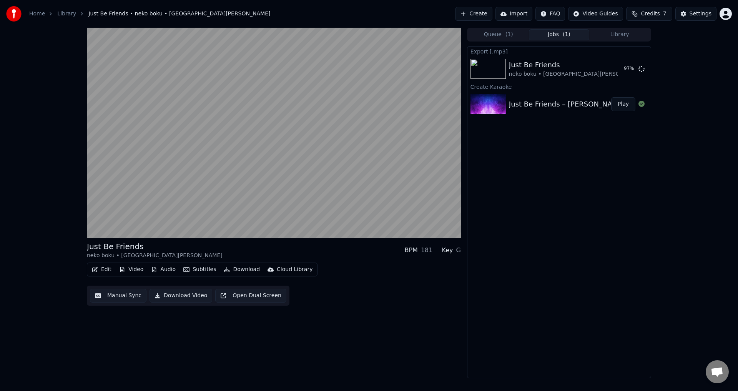
click at [418, 308] on div "Just Be Friends neko boku • Gaiyu • brianjcb BPM 181 Key G Edit Video Audio Sub…" at bounding box center [274, 203] width 374 height 350
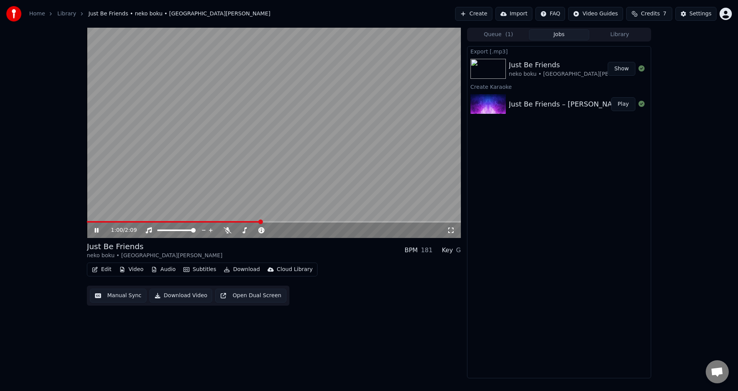
click at [42, 17] on link "Home" at bounding box center [37, 14] width 16 height 8
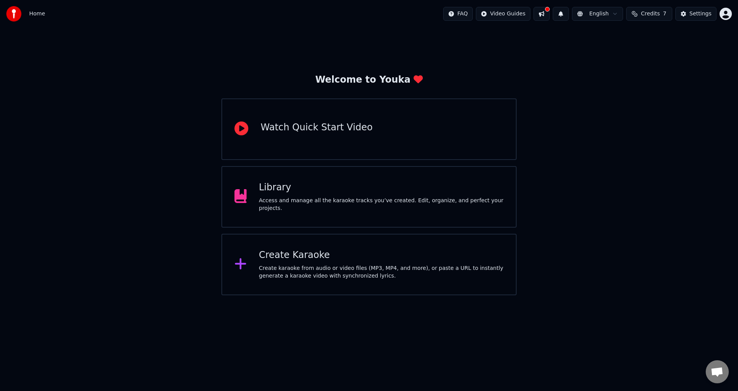
click at [305, 260] on div "Create Karaoke" at bounding box center [381, 255] width 245 height 12
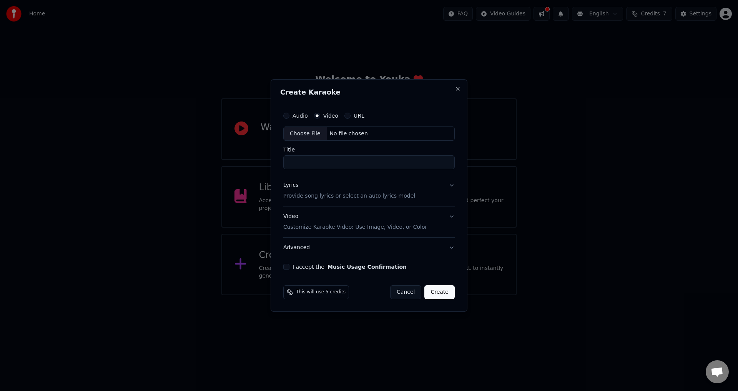
click at [339, 192] on div "Lyrics Provide song lyrics or select an auto lyrics model" at bounding box center [349, 191] width 132 height 18
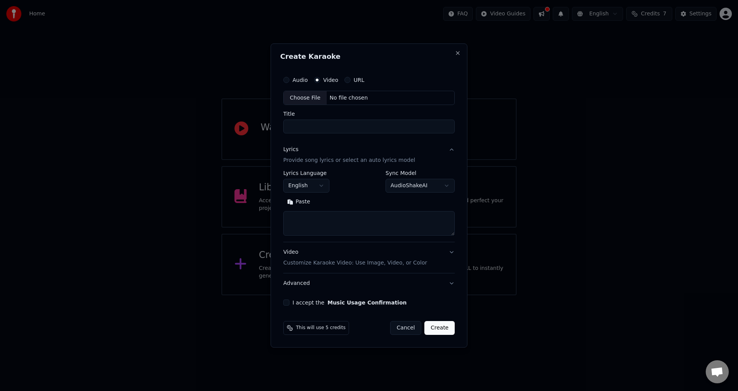
click at [342, 220] on textarea at bounding box center [368, 223] width 171 height 25
paste textarea "**********"
click at [452, 234] on textarea "**********" at bounding box center [368, 223] width 171 height 25
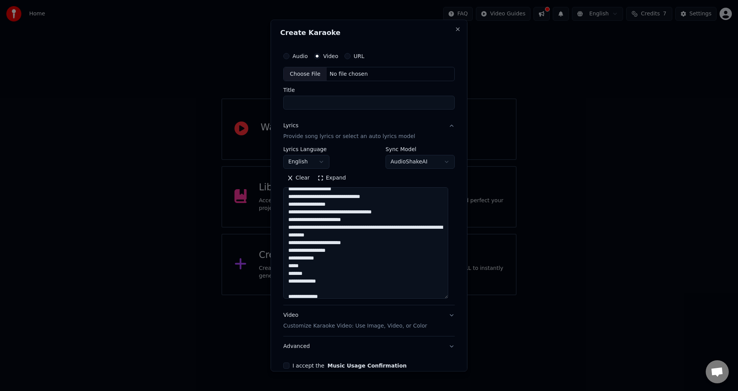
drag, startPoint x: 452, startPoint y: 234, endPoint x: 445, endPoint y: 298, distance: 63.9
click at [445, 298] on textarea "**********" at bounding box center [365, 243] width 165 height 111
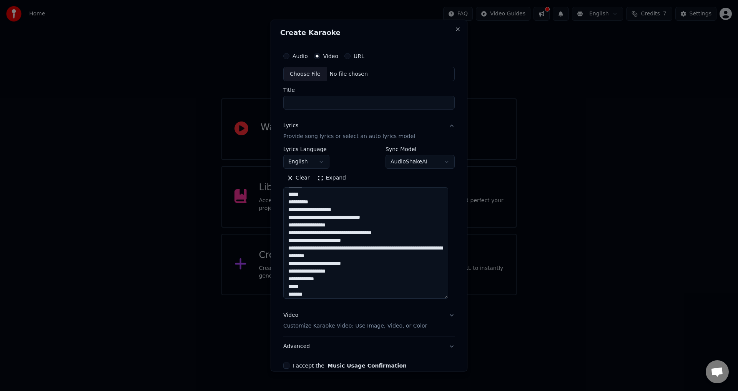
scroll to position [159, 0]
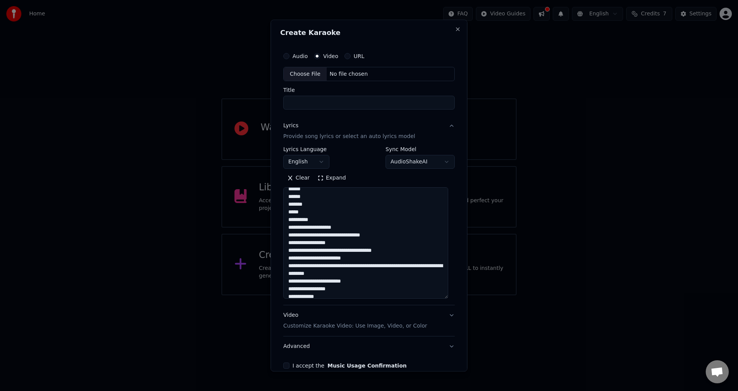
drag, startPoint x: 324, startPoint y: 260, endPoint x: 285, endPoint y: 229, distance: 49.3
click at [285, 229] on textarea "**********" at bounding box center [365, 243] width 165 height 111
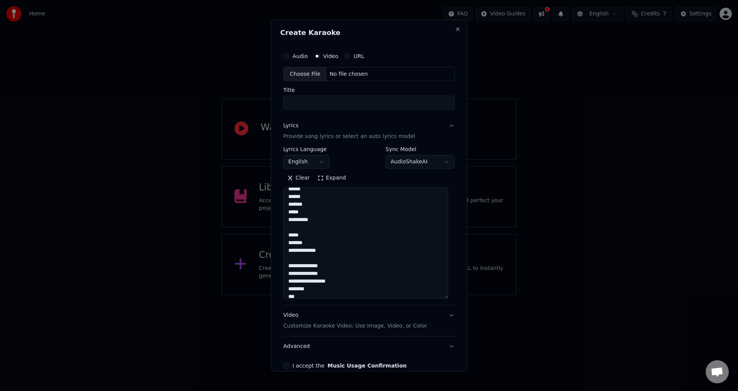
click at [287, 234] on textarea "**********" at bounding box center [365, 243] width 165 height 111
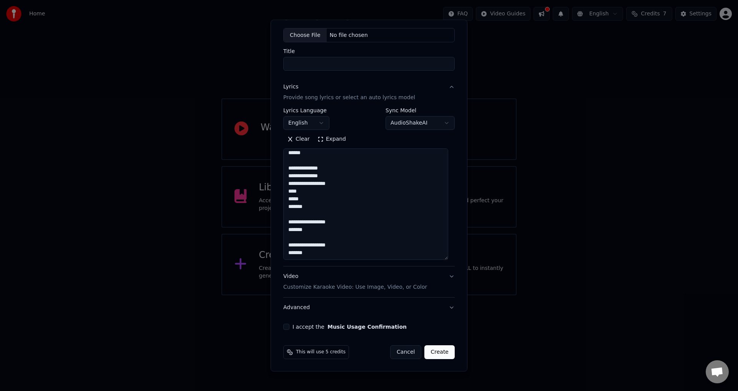
scroll to position [39, 0]
type textarea "**********"
click at [287, 324] on button "I accept the Music Usage Confirmation" at bounding box center [286, 327] width 6 height 6
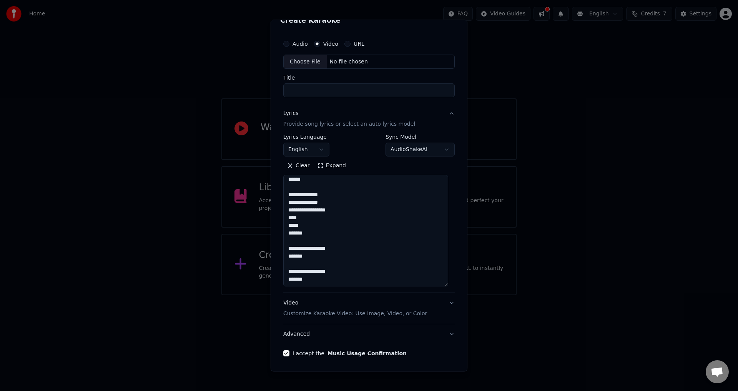
scroll to position [0, 0]
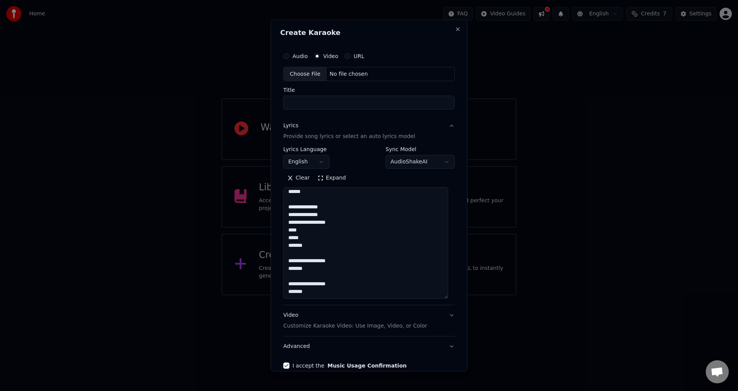
click at [306, 72] on div "Choose File" at bounding box center [305, 74] width 43 height 14
type input "**********"
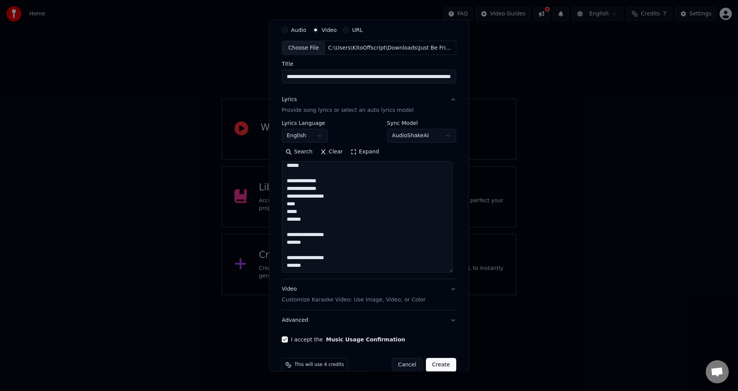
scroll to position [39, 0]
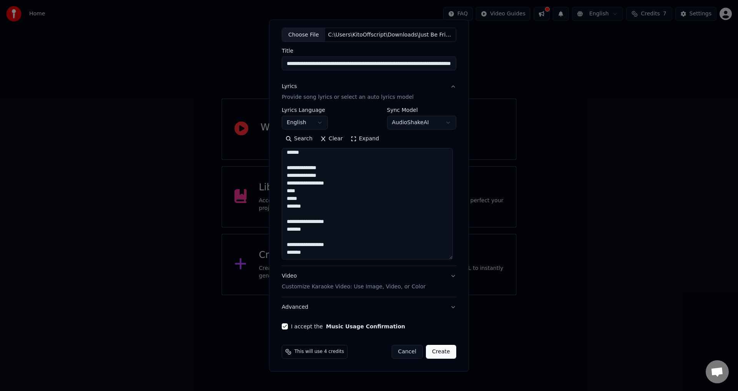
click at [351, 286] on p "Customize Karaoke Video: Use Image, Video, or Color" at bounding box center [354, 287] width 144 height 8
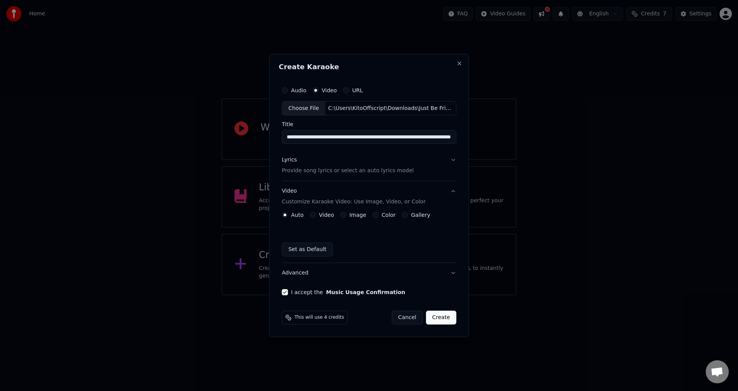
click at [314, 218] on button "Video" at bounding box center [313, 215] width 6 height 6
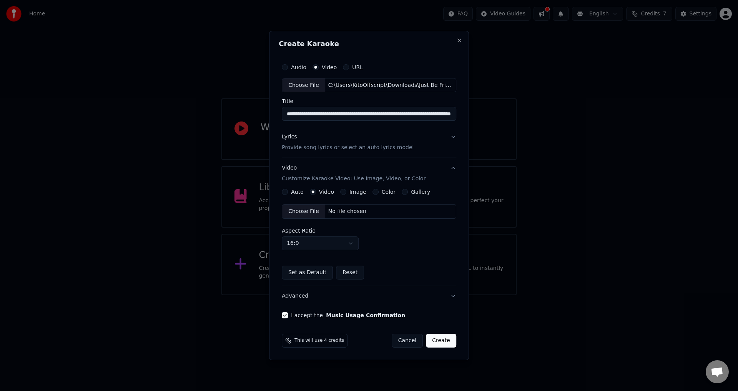
click at [306, 214] on div "Choose File" at bounding box center [303, 211] width 43 height 14
click at [314, 148] on p "Provide song lyrics or select an auto lyrics model" at bounding box center [348, 148] width 132 height 8
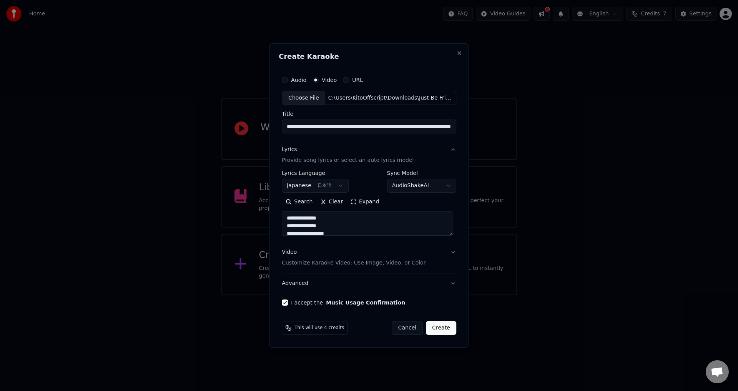
click at [451, 282] on button "Advanced" at bounding box center [369, 283] width 174 height 20
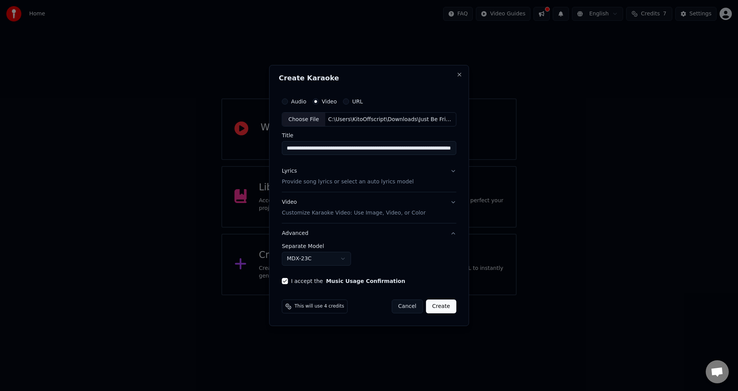
click at [440, 307] on button "Create" at bounding box center [441, 306] width 30 height 14
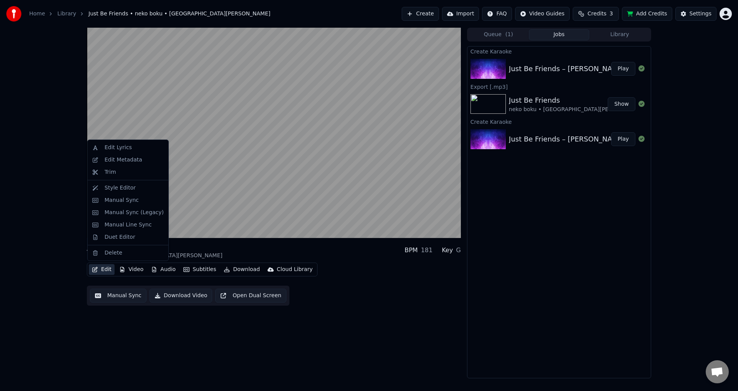
click at [103, 269] on button "Edit" at bounding box center [102, 269] width 26 height 11
click at [109, 164] on div "Edit Metadata" at bounding box center [128, 160] width 78 height 12
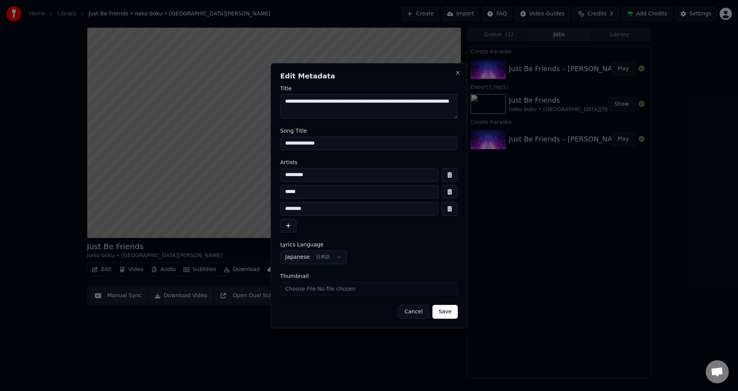
click at [421, 314] on button "Cancel" at bounding box center [413, 312] width 31 height 14
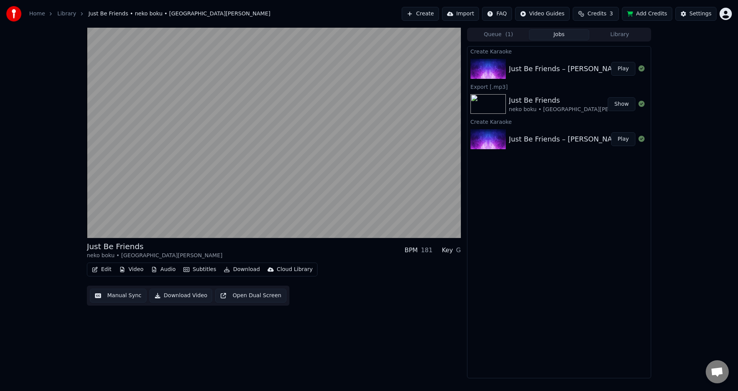
click at [118, 296] on button "Manual Sync" at bounding box center [118, 296] width 56 height 14
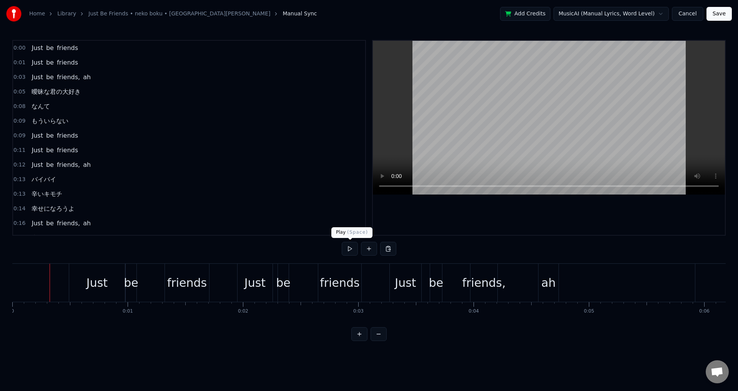
click at [348, 248] on button at bounding box center [350, 249] width 16 height 14
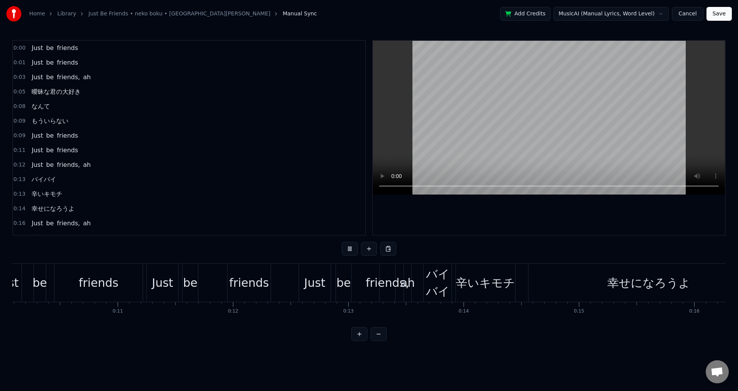
click at [173, 15] on link "Just Be Friends • neko boku • Gaiyu • brianjcb" at bounding box center [179, 14] width 182 height 8
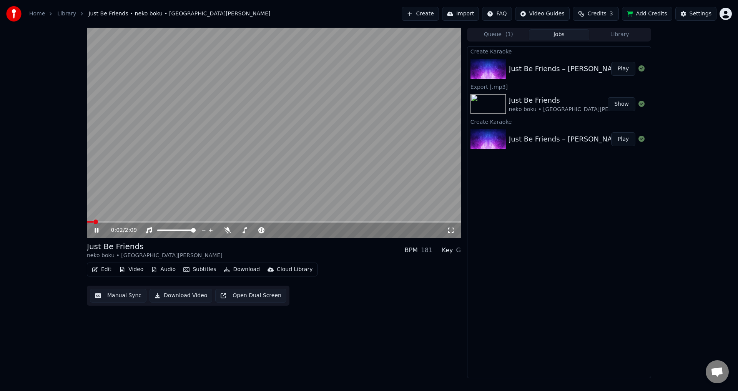
click at [231, 270] on button "Download" at bounding box center [242, 269] width 42 height 11
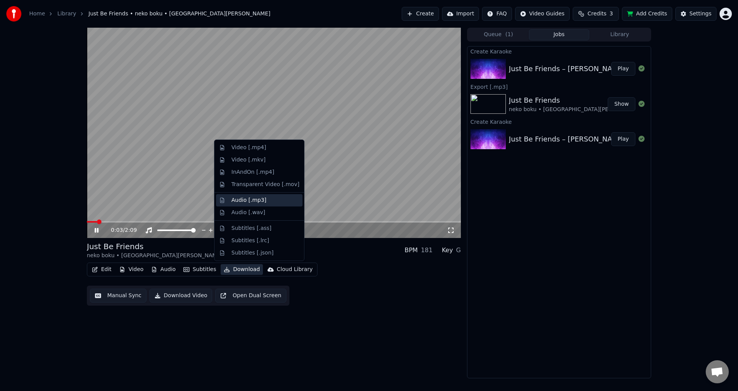
click at [242, 205] on div "Audio [.mp3]" at bounding box center [259, 200] width 86 height 12
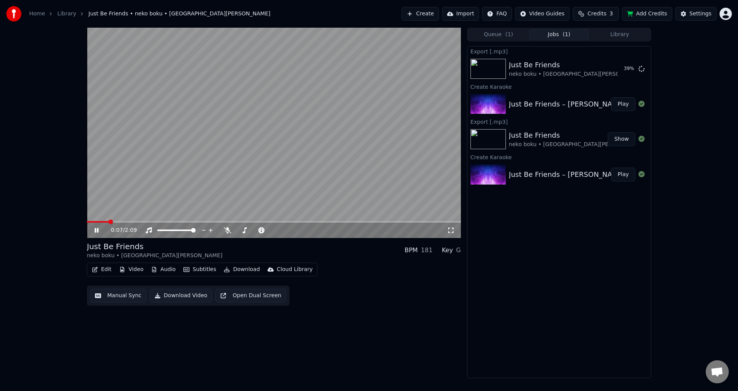
click at [624, 106] on button "Play" at bounding box center [623, 104] width 24 height 14
click at [619, 69] on button "Show" at bounding box center [622, 69] width 28 height 14
